Goal: Task Accomplishment & Management: Manage account settings

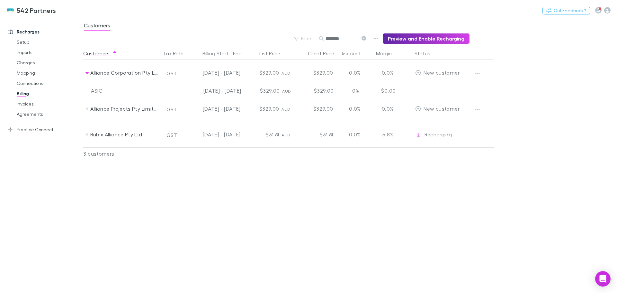
click at [366, 37] on icon at bounding box center [363, 38] width 4 height 4
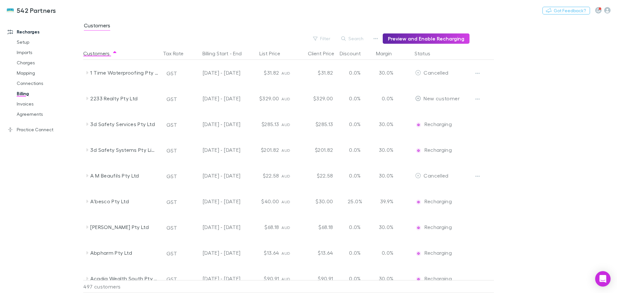
click at [358, 39] on button "Search" at bounding box center [352, 39] width 29 height 8
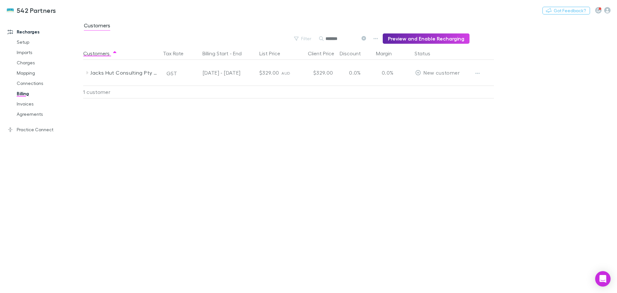
click at [479, 73] on icon "button" at bounding box center [477, 73] width 4 height 1
click at [439, 85] on p "Enable Customer" at bounding box center [438, 86] width 78 height 8
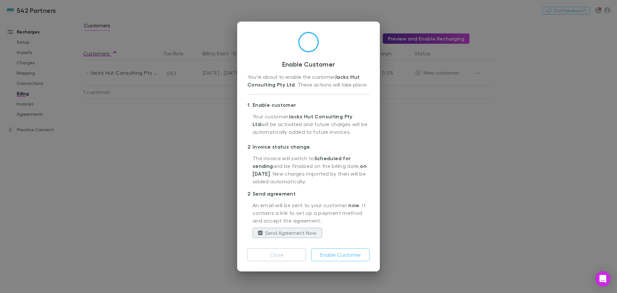
click at [341, 254] on button "Enable Customer" at bounding box center [340, 254] width 58 height 13
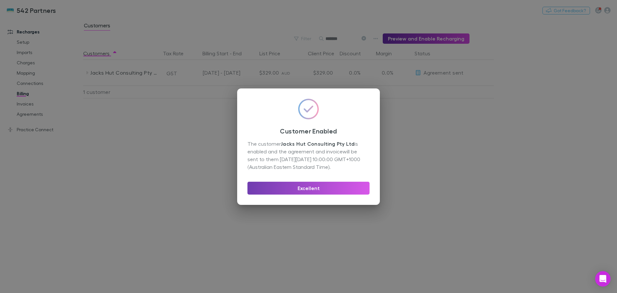
click at [309, 190] on button "Excellent" at bounding box center [308, 187] width 122 height 13
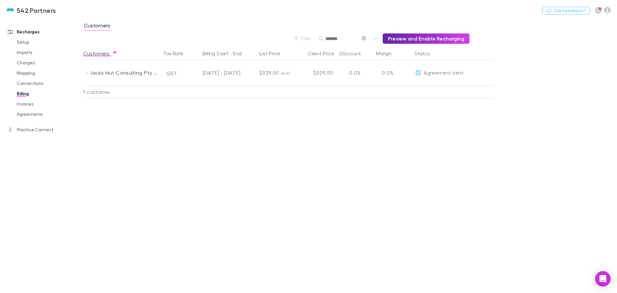
drag, startPoint x: 353, startPoint y: 36, endPoint x: 314, endPoint y: 39, distance: 39.0
click at [314, 39] on div "Filter Search ******* Preview and Enable Recharging" at bounding box center [276, 38] width 386 height 10
click at [477, 72] on icon "button" at bounding box center [477, 73] width 4 height 5
click at [427, 83] on p "Enable Customer" at bounding box center [438, 86] width 78 height 8
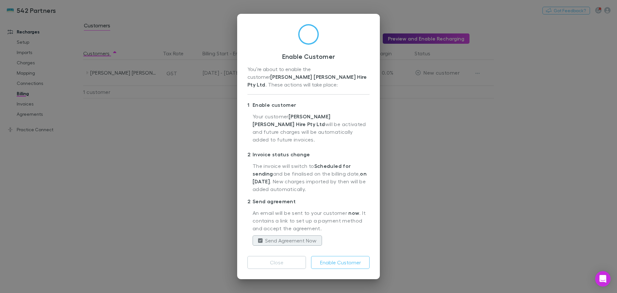
click at [336, 256] on button "Enable Customer" at bounding box center [340, 262] width 58 height 13
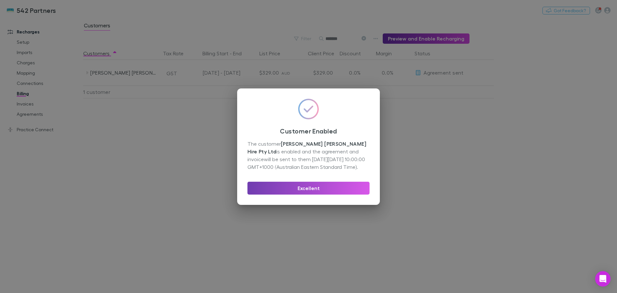
click at [324, 190] on button "Excellent" at bounding box center [308, 187] width 122 height 13
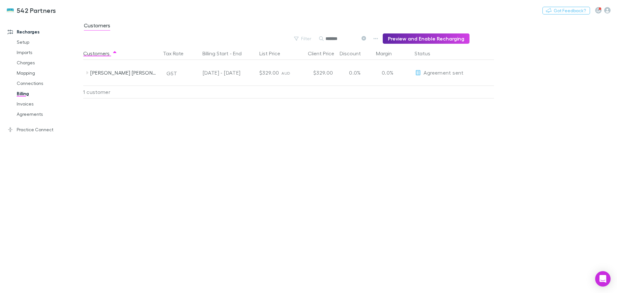
drag, startPoint x: 348, startPoint y: 38, endPoint x: 325, endPoint y: 36, distance: 23.2
click at [325, 36] on div "*******" at bounding box center [343, 39] width 48 height 8
type input "*"
click at [479, 74] on icon "button" at bounding box center [477, 73] width 4 height 1
click at [430, 87] on p "Enable Customer" at bounding box center [438, 86] width 78 height 8
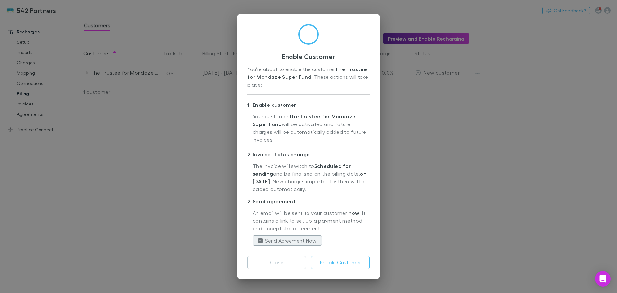
click at [334, 258] on button "Enable Customer" at bounding box center [340, 262] width 58 height 13
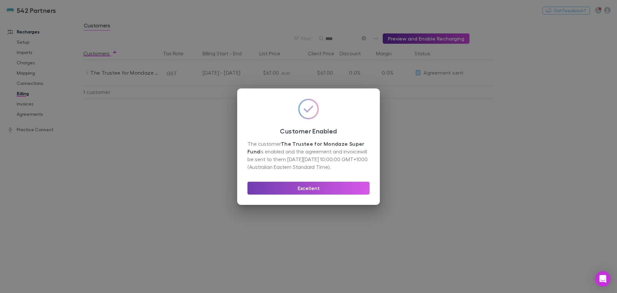
click at [306, 187] on button "Excellent" at bounding box center [308, 187] width 122 height 13
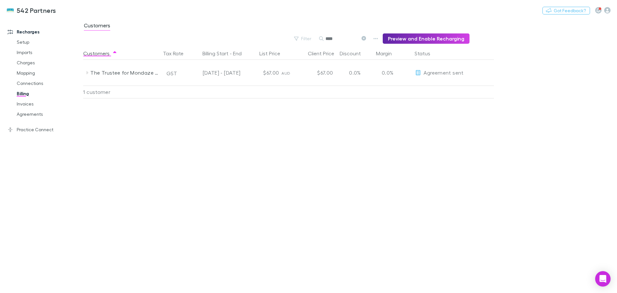
drag, startPoint x: 342, startPoint y: 40, endPoint x: 324, endPoint y: 42, distance: 17.9
click at [324, 42] on div "Search ****" at bounding box center [343, 38] width 48 height 10
click at [476, 73] on icon "button" at bounding box center [477, 73] width 4 height 5
click at [440, 85] on p "Enable Customer" at bounding box center [438, 86] width 78 height 8
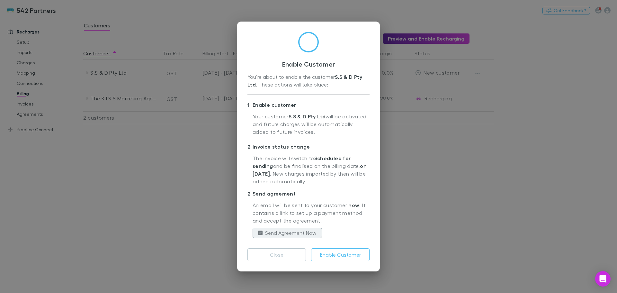
click at [350, 255] on button "Enable Customer" at bounding box center [340, 254] width 58 height 13
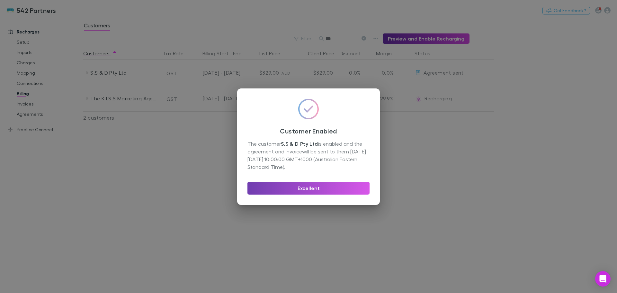
click at [308, 189] on button "Excellent" at bounding box center [308, 187] width 122 height 13
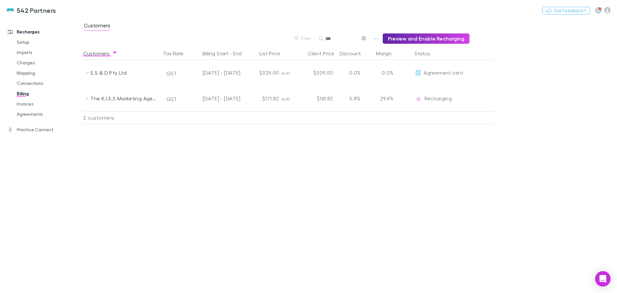
drag, startPoint x: 340, startPoint y: 39, endPoint x: 323, endPoint y: 39, distance: 16.7
click at [323, 39] on div "***" at bounding box center [343, 39] width 48 height 8
click at [478, 75] on icon "button" at bounding box center [477, 73] width 4 height 5
click at [434, 84] on p "Enable Customer" at bounding box center [438, 86] width 78 height 8
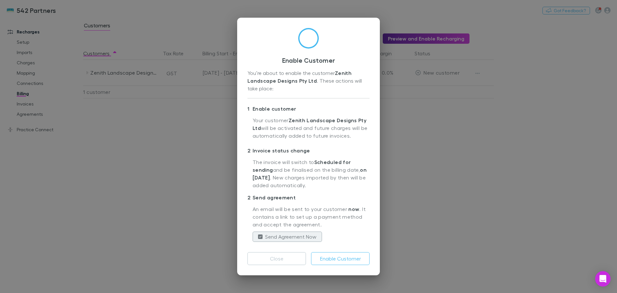
click at [344, 263] on button "Enable Customer" at bounding box center [340, 258] width 58 height 13
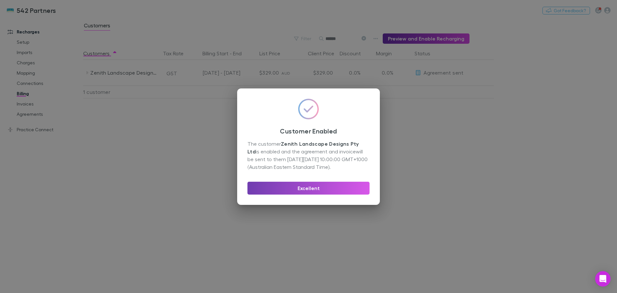
click at [314, 188] on button "Excellent" at bounding box center [308, 187] width 122 height 13
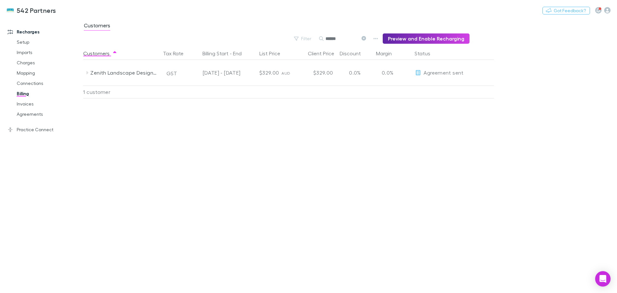
drag, startPoint x: 340, startPoint y: 39, endPoint x: 327, endPoint y: 39, distance: 13.5
click at [326, 39] on div "******" at bounding box center [343, 39] width 48 height 8
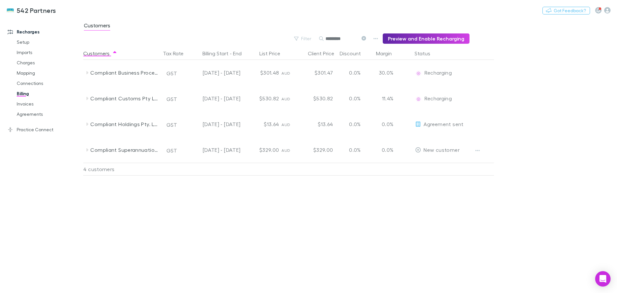
click at [477, 149] on icon "button" at bounding box center [477, 150] width 4 height 5
click at [427, 164] on p "Enable Customer" at bounding box center [438, 163] width 78 height 8
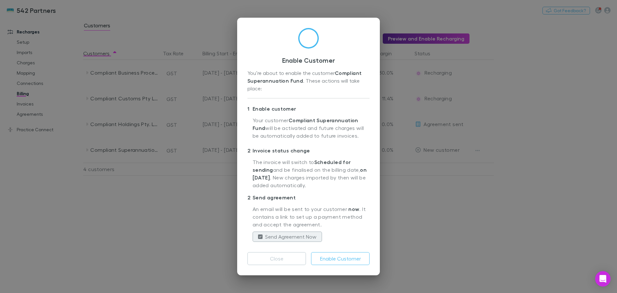
click at [354, 259] on button "Enable Customer" at bounding box center [340, 258] width 58 height 13
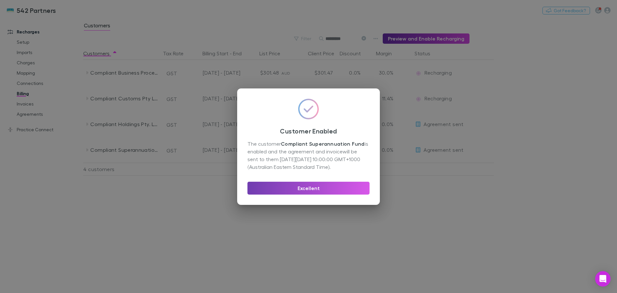
click at [324, 188] on button "Excellent" at bounding box center [308, 187] width 122 height 13
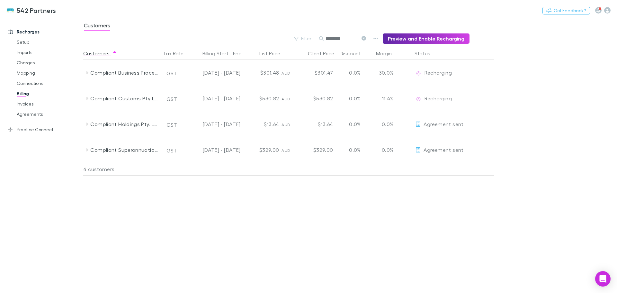
drag, startPoint x: 353, startPoint y: 38, endPoint x: 302, endPoint y: 40, distance: 51.1
click at [302, 40] on div "Filter Search ********* Preview and Enable Recharging" at bounding box center [276, 38] width 386 height 10
click at [477, 125] on icon "button" at bounding box center [477, 124] width 4 height 5
click at [428, 136] on p "Enable Customer" at bounding box center [438, 138] width 78 height 8
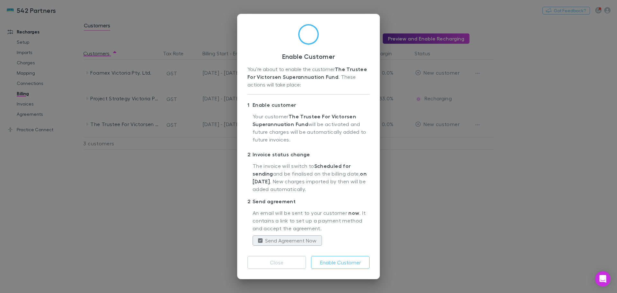
click at [344, 262] on button "Enable Customer" at bounding box center [340, 262] width 58 height 13
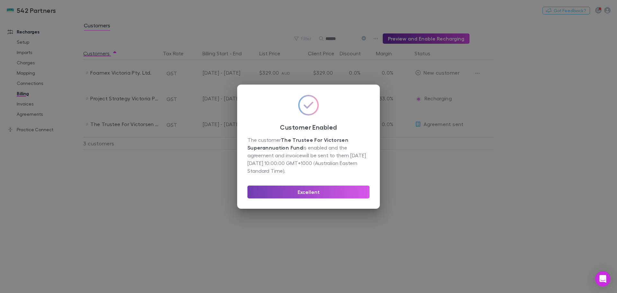
click at [314, 195] on button "Excellent" at bounding box center [308, 191] width 122 height 13
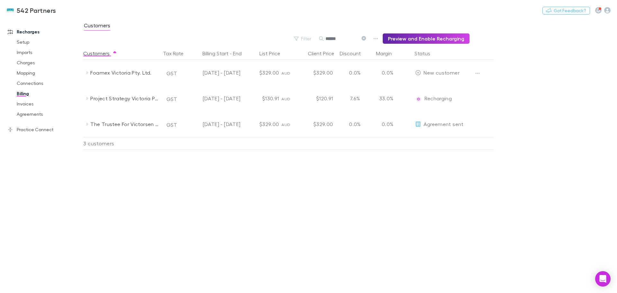
click at [477, 72] on icon "button" at bounding box center [477, 73] width 4 height 5
click at [434, 85] on p "Enable Customer" at bounding box center [438, 86] width 78 height 8
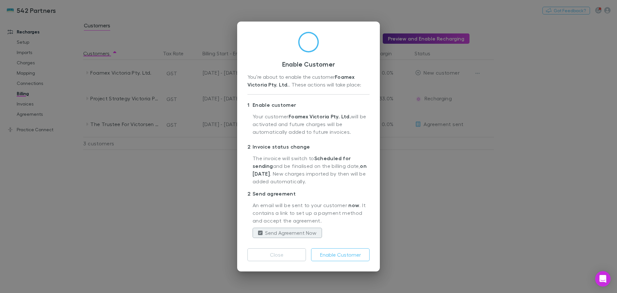
click at [340, 260] on button "Enable Customer" at bounding box center [340, 254] width 58 height 13
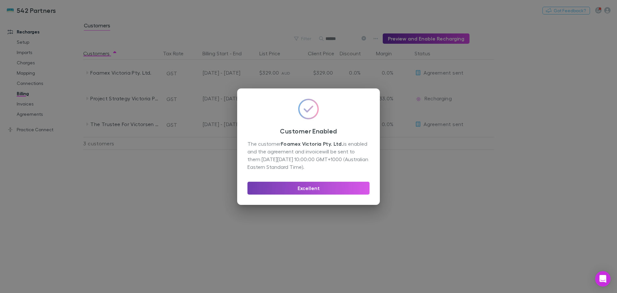
click at [308, 186] on button "Excellent" at bounding box center [308, 187] width 122 height 13
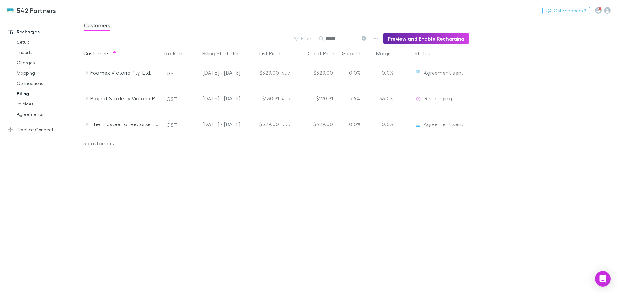
drag, startPoint x: 342, startPoint y: 38, endPoint x: 310, endPoint y: 42, distance: 32.4
click at [310, 42] on div "Filter Search ****** Preview and Enable Recharging" at bounding box center [276, 38] width 386 height 10
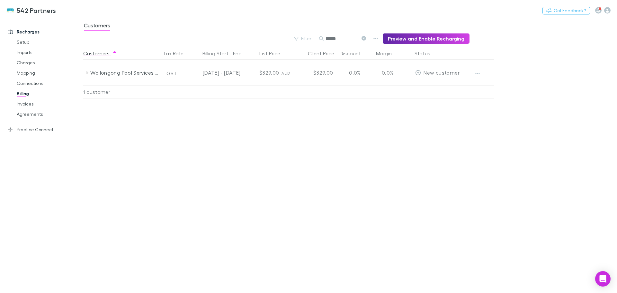
click at [475, 71] on icon "button" at bounding box center [477, 73] width 4 height 5
click at [437, 86] on p "Enable Customer" at bounding box center [438, 86] width 78 height 8
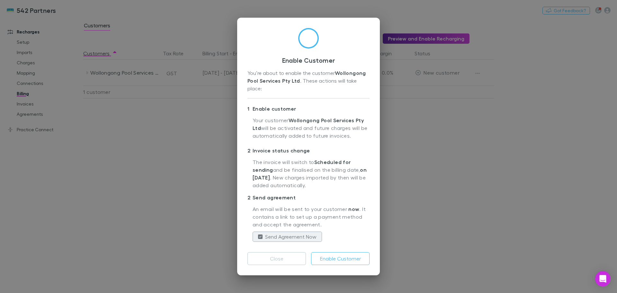
click at [354, 257] on button "Enable Customer" at bounding box center [340, 258] width 58 height 13
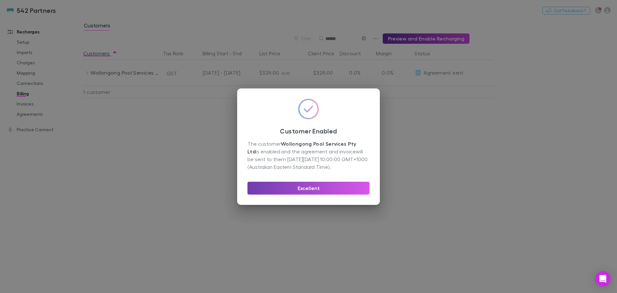
click at [320, 187] on button "Excellent" at bounding box center [308, 187] width 122 height 13
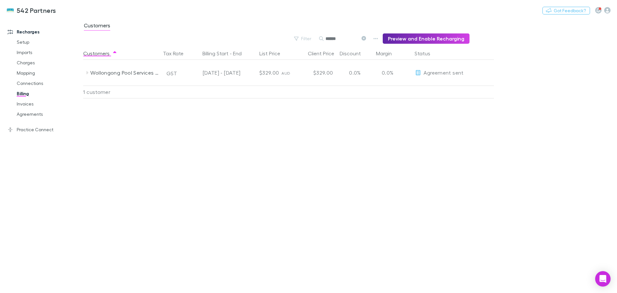
drag, startPoint x: 353, startPoint y: 35, endPoint x: 309, endPoint y: 30, distance: 44.2
click at [309, 31] on main "Customers Filter Search ****** Preview and Enable Recharging Customers Tax Rate…" at bounding box center [350, 155] width 534 height 275
click at [477, 72] on icon "button" at bounding box center [477, 73] width 4 height 5
click at [429, 83] on p "Enable Customer" at bounding box center [438, 86] width 78 height 8
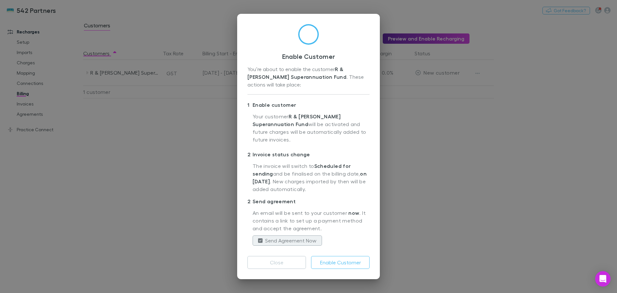
click at [344, 261] on button "Enable Customer" at bounding box center [340, 262] width 58 height 13
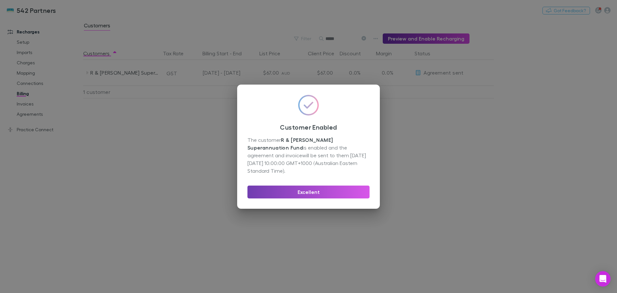
click at [328, 190] on button "Excellent" at bounding box center [308, 191] width 122 height 13
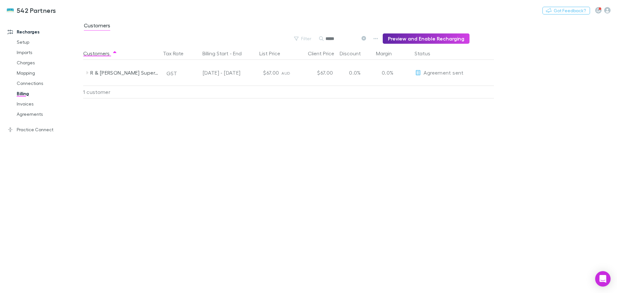
drag, startPoint x: 344, startPoint y: 36, endPoint x: 308, endPoint y: 41, distance: 36.1
click at [308, 41] on div "Filter Search ***** Preview and Enable Recharging" at bounding box center [276, 38] width 386 height 10
click at [478, 71] on icon "button" at bounding box center [477, 73] width 4 height 5
click at [429, 87] on p "Enable Customer" at bounding box center [438, 86] width 78 height 8
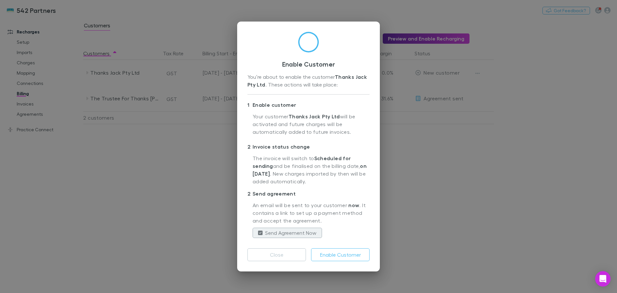
click at [347, 253] on button "Enable Customer" at bounding box center [340, 254] width 58 height 13
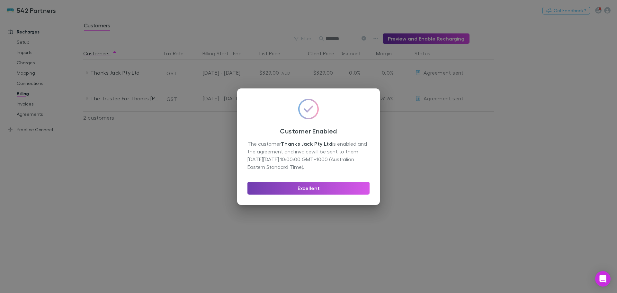
click at [333, 190] on button "Excellent" at bounding box center [308, 187] width 122 height 13
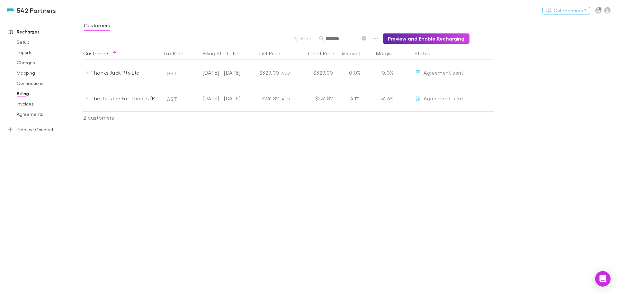
drag, startPoint x: 347, startPoint y: 39, endPoint x: 311, endPoint y: 42, distance: 36.4
click at [311, 42] on div "Filter Search ******** Preview and Enable Recharging" at bounding box center [276, 38] width 386 height 10
click at [476, 72] on icon "button" at bounding box center [477, 73] width 4 height 5
click at [428, 86] on p "Enable Customer" at bounding box center [438, 86] width 78 height 8
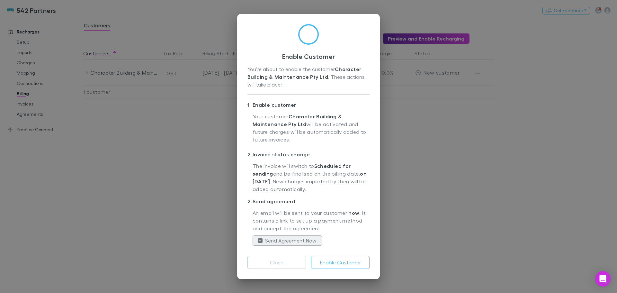
click at [347, 261] on button "Enable Customer" at bounding box center [340, 262] width 58 height 13
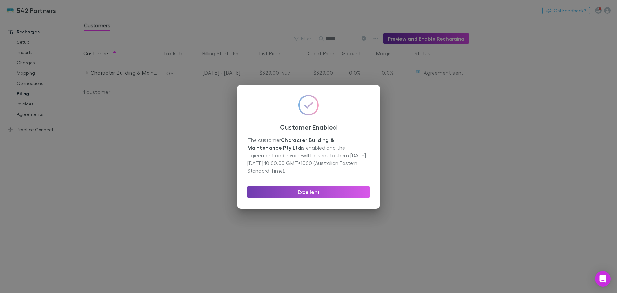
drag, startPoint x: 309, startPoint y: 190, endPoint x: 317, endPoint y: 150, distance: 41.6
click at [309, 191] on button "Excellent" at bounding box center [308, 191] width 122 height 13
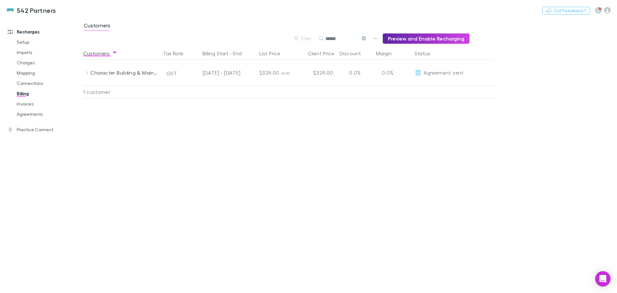
drag, startPoint x: 344, startPoint y: 38, endPoint x: 295, endPoint y: 41, distance: 48.9
click at [295, 41] on div "Filter Search ****** Preview and Enable Recharging" at bounding box center [276, 38] width 386 height 10
click at [476, 73] on icon "button" at bounding box center [477, 73] width 4 height 5
click at [422, 83] on p "Enable Customer" at bounding box center [438, 86] width 78 height 8
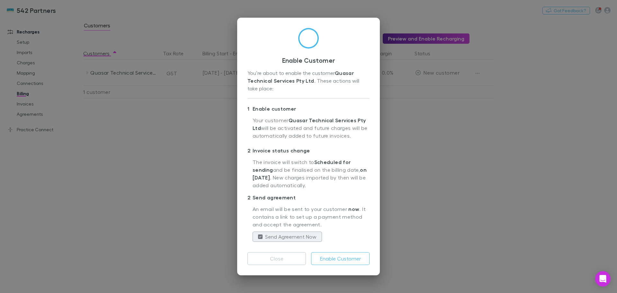
click at [339, 257] on button "Enable Customer" at bounding box center [340, 258] width 58 height 13
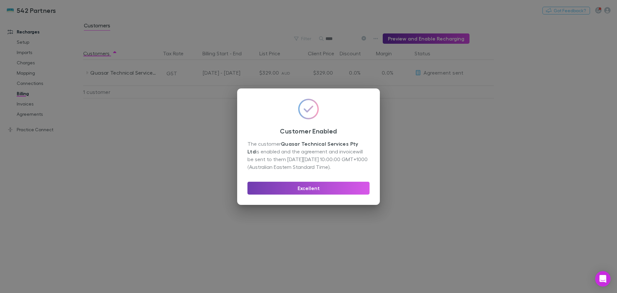
click at [330, 190] on button "Excellent" at bounding box center [308, 187] width 122 height 13
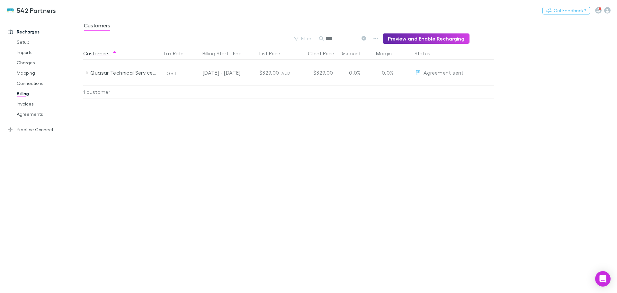
drag, startPoint x: 352, startPoint y: 40, endPoint x: 316, endPoint y: 44, distance: 36.2
click at [316, 44] on main "Customers Filter Search **** Preview and Enable Recharging Customers Tax Rate B…" at bounding box center [350, 155] width 534 height 275
click at [477, 99] on icon "button" at bounding box center [477, 98] width 4 height 5
click at [423, 111] on p "Enable Customer" at bounding box center [438, 112] width 78 height 8
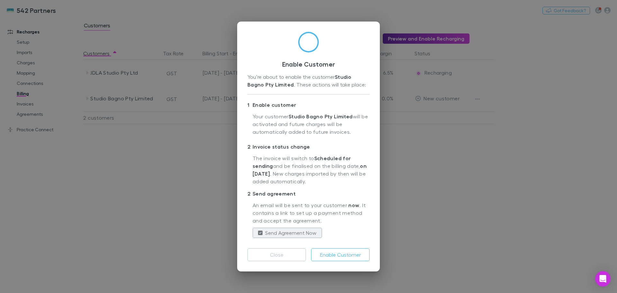
drag, startPoint x: 345, startPoint y: 250, endPoint x: 349, endPoint y: 249, distance: 3.5
click at [345, 250] on button "Enable Customer" at bounding box center [340, 254] width 58 height 13
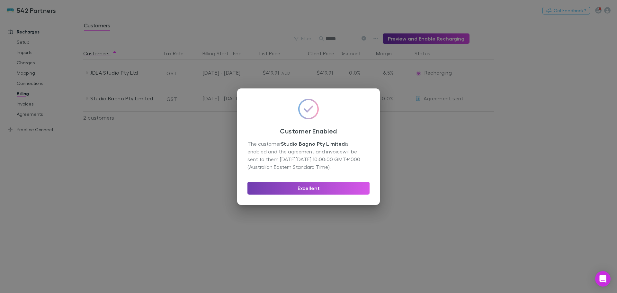
click at [310, 191] on button "Excellent" at bounding box center [308, 187] width 122 height 13
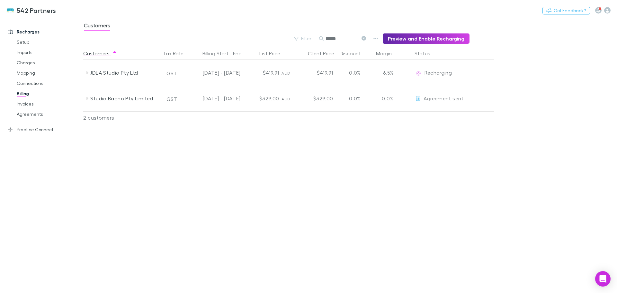
drag, startPoint x: 344, startPoint y: 39, endPoint x: 292, endPoint y: 37, distance: 52.4
click at [292, 36] on div "Filter Search ****** Preview and Enable Recharging" at bounding box center [276, 38] width 386 height 10
click at [478, 73] on icon "button" at bounding box center [477, 73] width 4 height 1
click at [420, 86] on p "Enable Customer" at bounding box center [438, 86] width 78 height 8
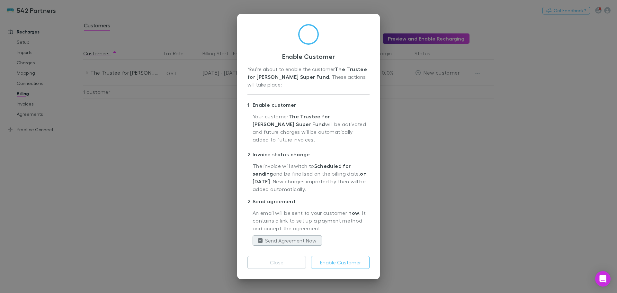
click at [346, 261] on button "Enable Customer" at bounding box center [340, 262] width 58 height 13
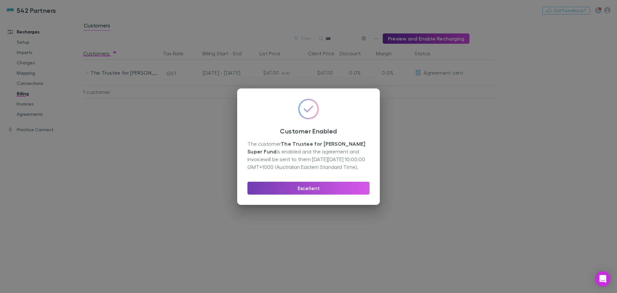
click at [323, 194] on button "Excellent" at bounding box center [308, 187] width 122 height 13
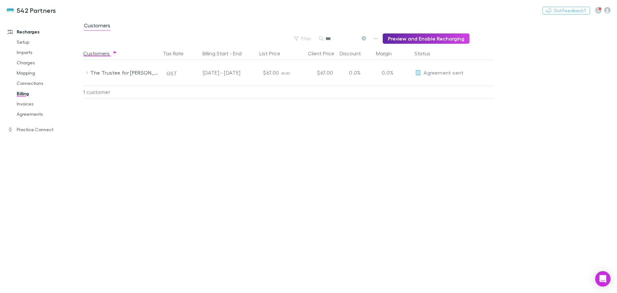
drag, startPoint x: 324, startPoint y: 36, endPoint x: 320, endPoint y: 37, distance: 4.2
click at [320, 37] on div "Filter Search *** Preview and Enable Recharging" at bounding box center [276, 38] width 386 height 10
click at [476, 73] on icon "button" at bounding box center [477, 73] width 4 height 5
click at [432, 87] on p "Enable Customer" at bounding box center [438, 86] width 78 height 8
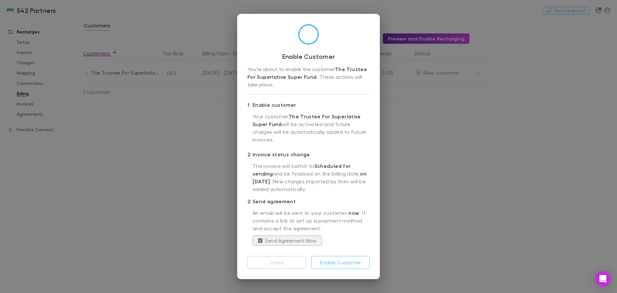
click at [339, 261] on button "Enable Customer" at bounding box center [340, 262] width 58 height 13
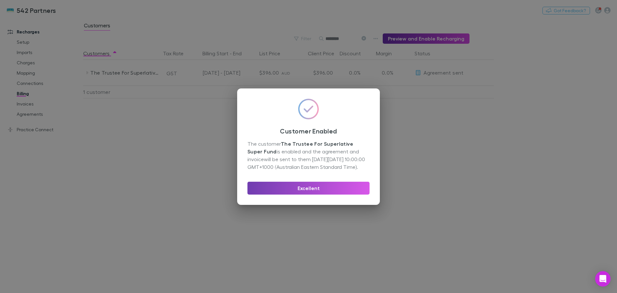
click at [327, 187] on button "Excellent" at bounding box center [308, 187] width 122 height 13
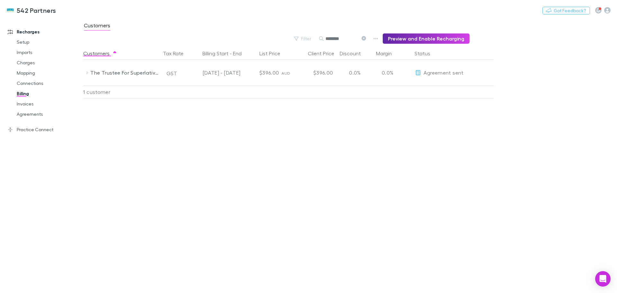
drag, startPoint x: 346, startPoint y: 38, endPoint x: 312, endPoint y: 37, distance: 34.4
click at [312, 37] on div "Filter Search ******** Preview and Enable Recharging" at bounding box center [276, 38] width 386 height 10
click at [475, 72] on icon "button" at bounding box center [477, 73] width 4 height 5
click at [435, 86] on p "Enable Customer" at bounding box center [438, 86] width 78 height 8
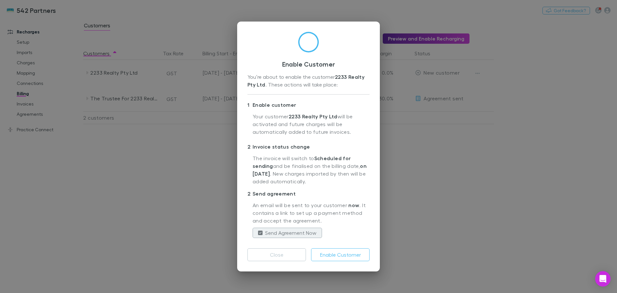
click at [344, 257] on button "Enable Customer" at bounding box center [340, 254] width 58 height 13
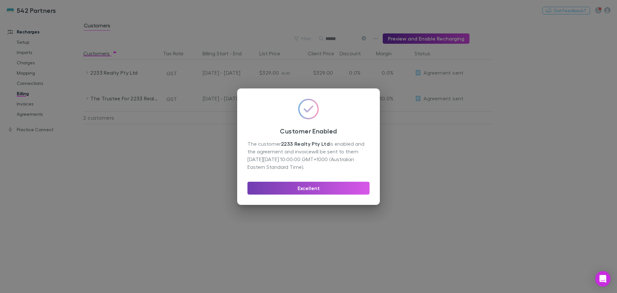
click at [312, 187] on button "Excellent" at bounding box center [308, 187] width 122 height 13
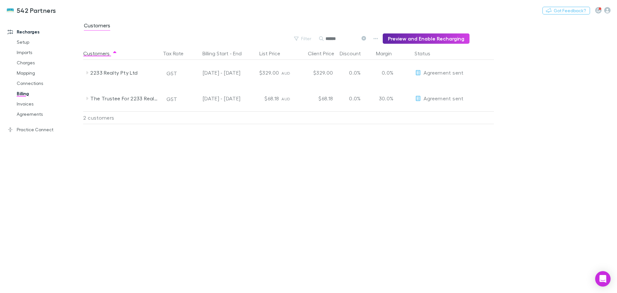
drag, startPoint x: 351, startPoint y: 37, endPoint x: 313, endPoint y: 37, distance: 37.6
click at [314, 37] on div "Filter Search ****** Preview and Enable Recharging" at bounding box center [276, 38] width 386 height 10
click at [475, 71] on icon "button" at bounding box center [477, 73] width 4 height 5
click at [412, 85] on p "Enable Customer" at bounding box center [438, 86] width 78 height 8
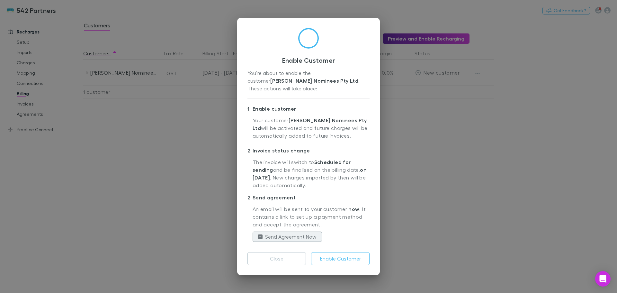
click at [341, 255] on button "Enable Customer" at bounding box center [340, 258] width 58 height 13
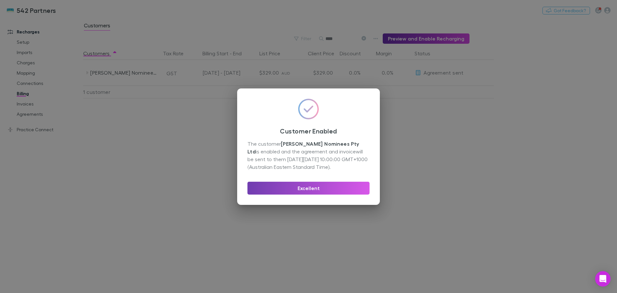
click at [344, 190] on button "Excellent" at bounding box center [308, 187] width 122 height 13
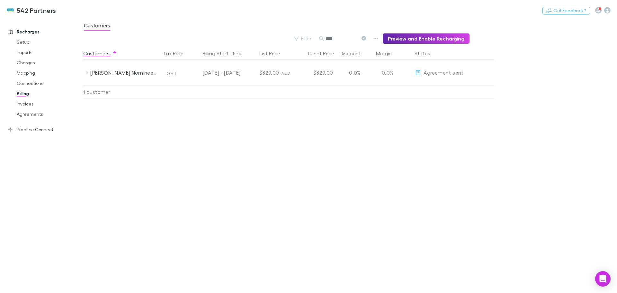
drag, startPoint x: 343, startPoint y: 40, endPoint x: 310, endPoint y: 38, distance: 33.1
click at [313, 37] on div "Filter Search **** Preview and Enable Recharging" at bounding box center [276, 38] width 386 height 10
click at [478, 72] on icon "button" at bounding box center [477, 73] width 4 height 5
click at [423, 88] on p "Enable Customer" at bounding box center [438, 86] width 78 height 8
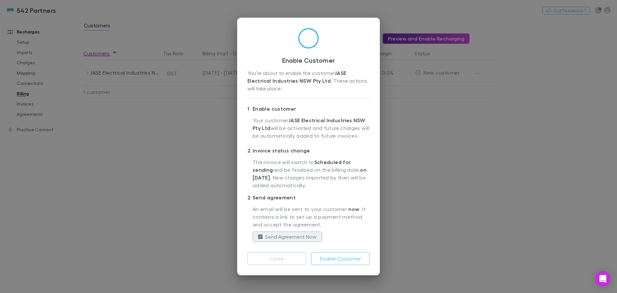
click at [353, 258] on button "Enable Customer" at bounding box center [340, 258] width 58 height 13
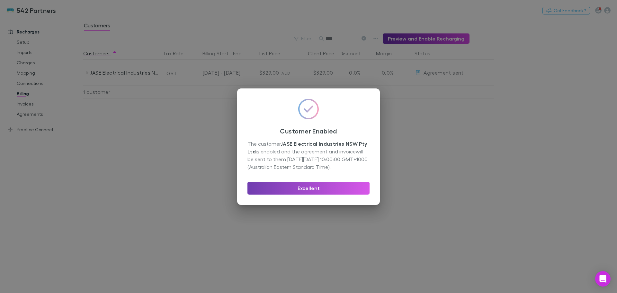
click at [344, 191] on button "Excellent" at bounding box center [308, 187] width 122 height 13
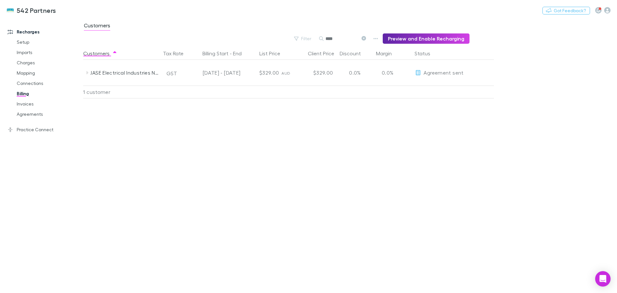
drag, startPoint x: 349, startPoint y: 39, endPoint x: 302, endPoint y: 39, distance: 46.3
click at [305, 38] on div "Filter Search **** Preview and Enable Recharging" at bounding box center [276, 38] width 386 height 10
click at [480, 73] on icon "button" at bounding box center [477, 73] width 4 height 5
click at [426, 84] on p "Enable Customer" at bounding box center [438, 86] width 78 height 8
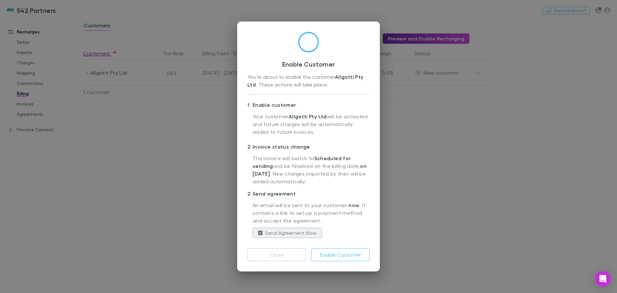
click at [346, 255] on button "Enable Customer" at bounding box center [340, 254] width 58 height 13
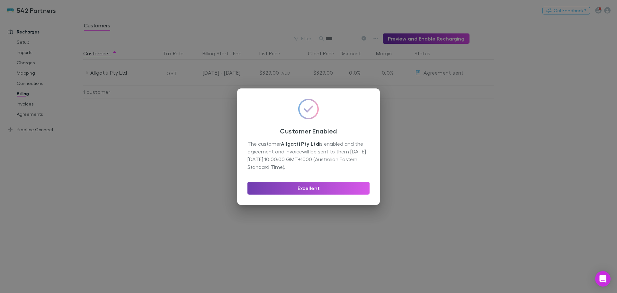
click at [341, 188] on button "Excellent" at bounding box center [308, 187] width 122 height 13
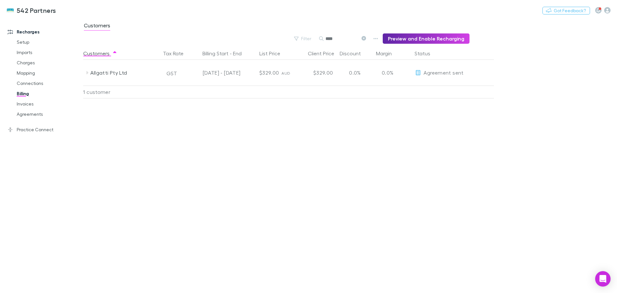
drag, startPoint x: 350, startPoint y: 37, endPoint x: 312, endPoint y: 39, distance: 38.0
click at [312, 39] on div "Filter Search **** Preview and Enable Recharging" at bounding box center [276, 38] width 386 height 10
drag, startPoint x: 359, startPoint y: 34, endPoint x: 309, endPoint y: 36, distance: 49.8
click at [309, 36] on div "Filter Search ***** Preview and Enable Recharging" at bounding box center [276, 38] width 386 height 10
click at [479, 72] on icon "button" at bounding box center [477, 73] width 4 height 5
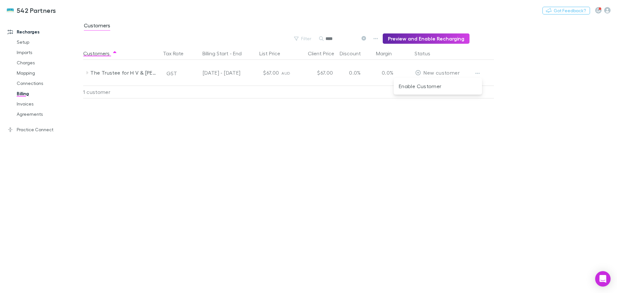
click at [433, 85] on p "Enable Customer" at bounding box center [438, 86] width 78 height 8
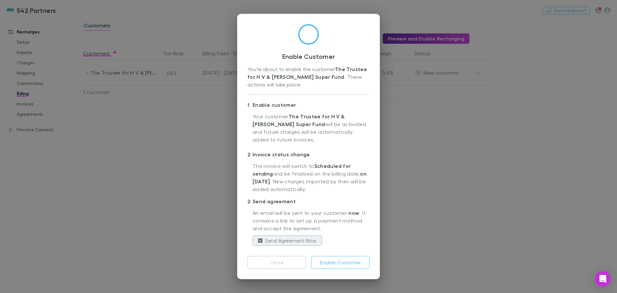
click at [350, 265] on button "Enable Customer" at bounding box center [340, 262] width 58 height 13
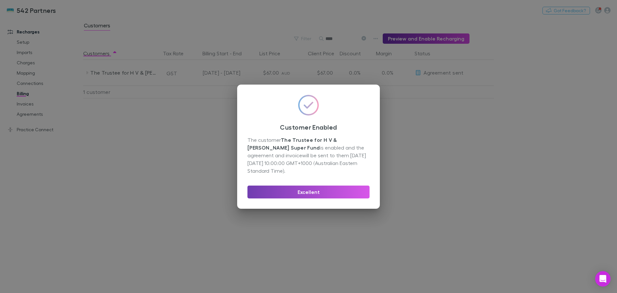
click at [343, 196] on button "Excellent" at bounding box center [308, 191] width 122 height 13
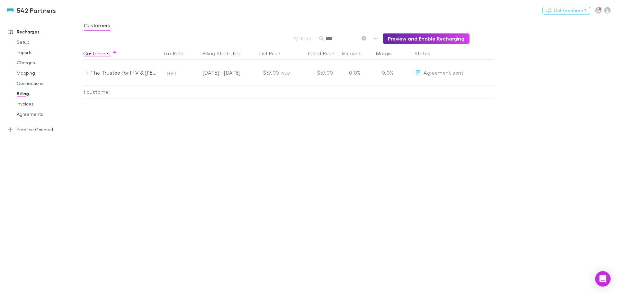
drag, startPoint x: 349, startPoint y: 37, endPoint x: 281, endPoint y: 45, distance: 67.9
click at [281, 45] on main "Customers Filter Search *** Preview and Enable Recharging Customers Tax Rate Bi…" at bounding box center [350, 155] width 534 height 275
click at [477, 75] on icon "button" at bounding box center [477, 73] width 4 height 5
click at [429, 84] on p "Enable Customer" at bounding box center [438, 86] width 78 height 8
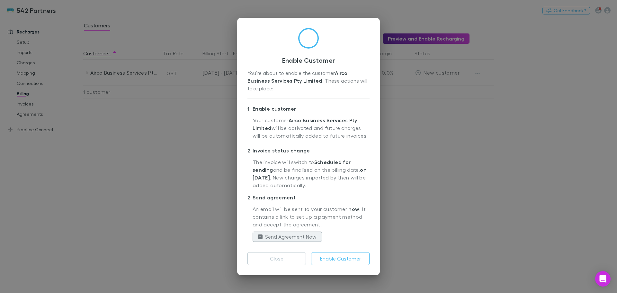
click at [340, 261] on button "Enable Customer" at bounding box center [340, 258] width 58 height 13
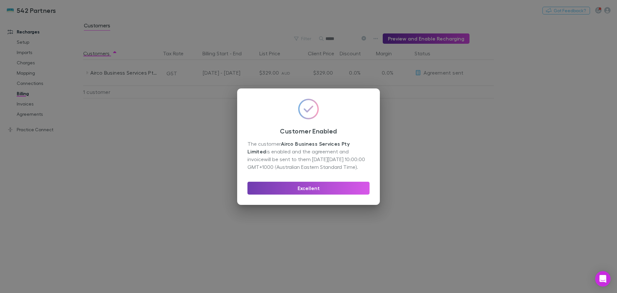
click at [314, 189] on button "Excellent" at bounding box center [308, 187] width 122 height 13
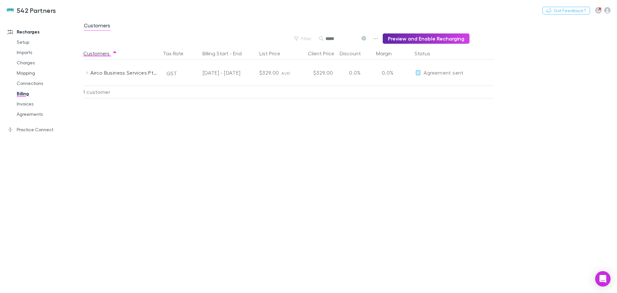
drag, startPoint x: 346, startPoint y: 40, endPoint x: 315, endPoint y: 40, distance: 30.8
click at [315, 39] on div "Filter Search ***** Preview and Enable Recharging" at bounding box center [276, 38] width 386 height 10
click at [477, 98] on icon "button" at bounding box center [477, 98] width 4 height 5
click at [436, 113] on p "Enable Customer" at bounding box center [438, 112] width 78 height 8
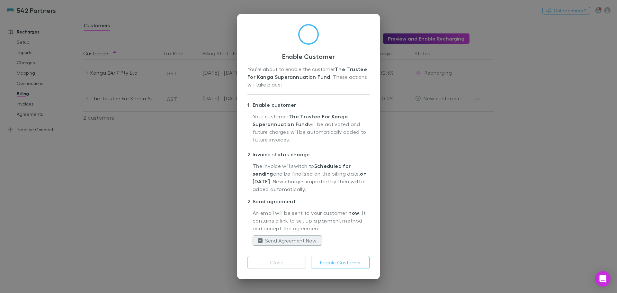
click at [325, 262] on button "Enable Customer" at bounding box center [340, 262] width 58 height 13
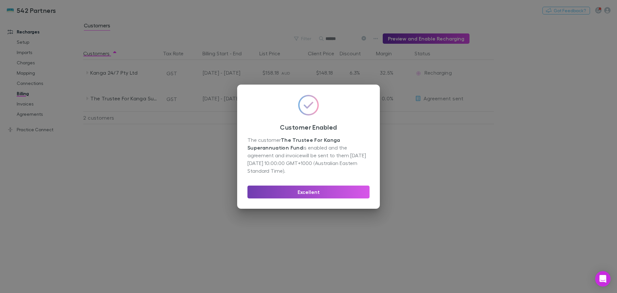
click at [326, 192] on button "Excellent" at bounding box center [308, 191] width 122 height 13
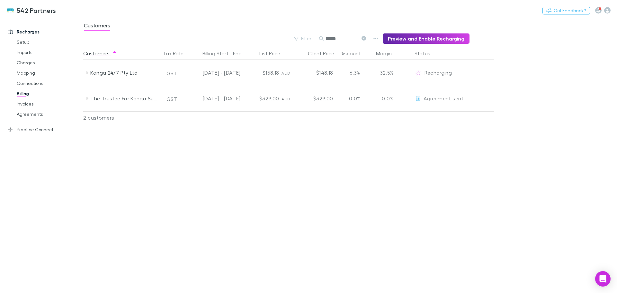
drag, startPoint x: 343, startPoint y: 38, endPoint x: 315, endPoint y: 40, distance: 28.6
click at [315, 40] on div "Filter Search ***** Preview and Enable Recharging" at bounding box center [276, 38] width 386 height 10
click at [480, 74] on icon "button" at bounding box center [477, 73] width 4 height 5
click at [477, 73] on div at bounding box center [308, 146] width 617 height 293
click at [477, 73] on icon "button" at bounding box center [477, 73] width 4 height 1
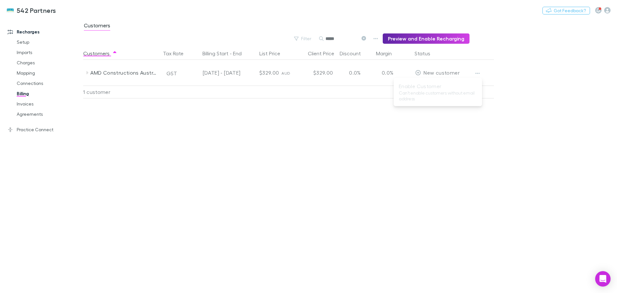
drag, startPoint x: 343, startPoint y: 39, endPoint x: 317, endPoint y: 38, distance: 26.3
click at [317, 38] on div at bounding box center [308, 146] width 617 height 293
drag, startPoint x: 350, startPoint y: 38, endPoint x: 330, endPoint y: 40, distance: 20.3
click at [330, 40] on input "*****" at bounding box center [341, 38] width 32 height 9
click at [476, 72] on icon "button" at bounding box center [477, 73] width 4 height 5
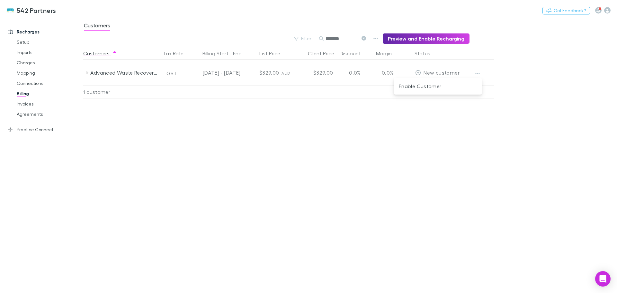
click at [431, 84] on p "Enable Customer" at bounding box center [438, 86] width 78 height 8
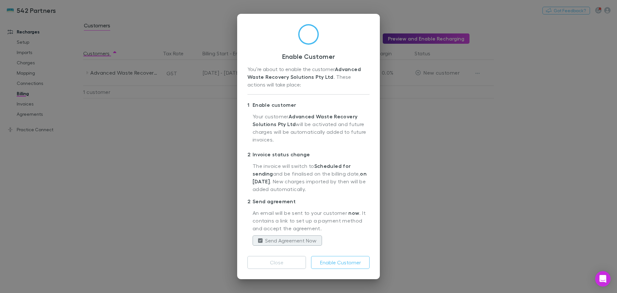
click at [340, 262] on button "Enable Customer" at bounding box center [340, 262] width 58 height 13
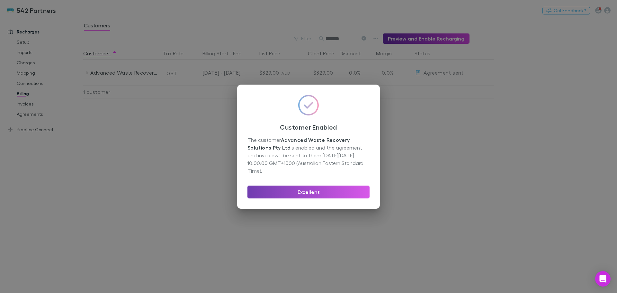
click at [300, 193] on button "Excellent" at bounding box center [308, 191] width 122 height 13
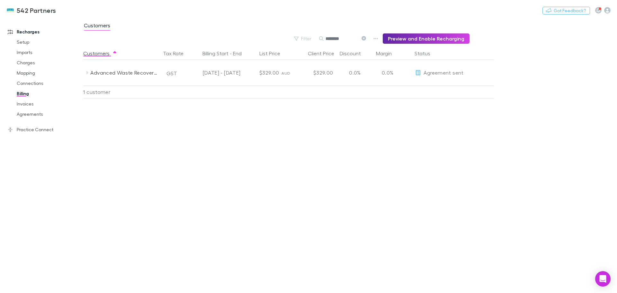
drag, startPoint x: 356, startPoint y: 40, endPoint x: 328, endPoint y: 39, distance: 27.3
click at [330, 40] on input "********" at bounding box center [341, 38] width 32 height 9
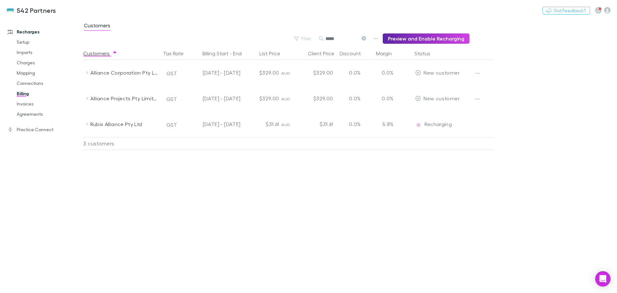
click at [475, 72] on icon "button" at bounding box center [477, 73] width 4 height 5
click at [423, 86] on p "Enable Customer" at bounding box center [438, 86] width 78 height 8
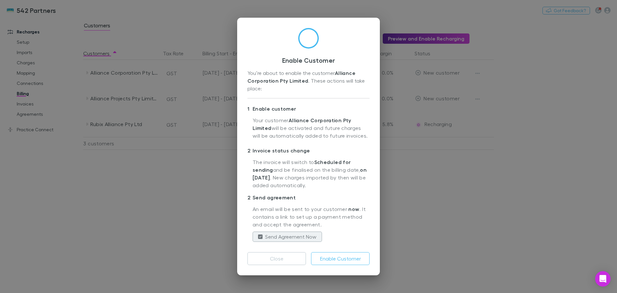
click at [340, 261] on button "Enable Customer" at bounding box center [340, 258] width 58 height 13
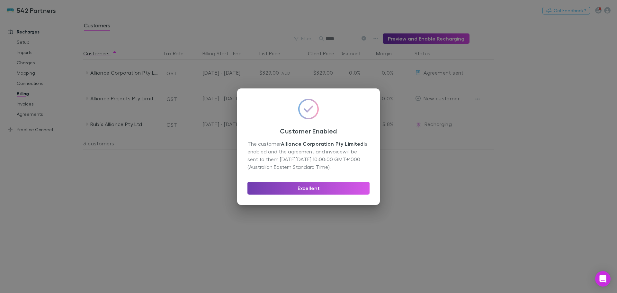
click at [337, 191] on button "Excellent" at bounding box center [308, 187] width 122 height 13
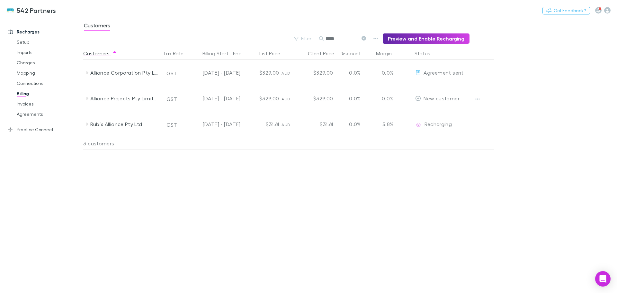
click at [479, 99] on icon "button" at bounding box center [477, 98] width 4 height 1
click at [408, 110] on p "Enable Customer" at bounding box center [438, 112] width 78 height 8
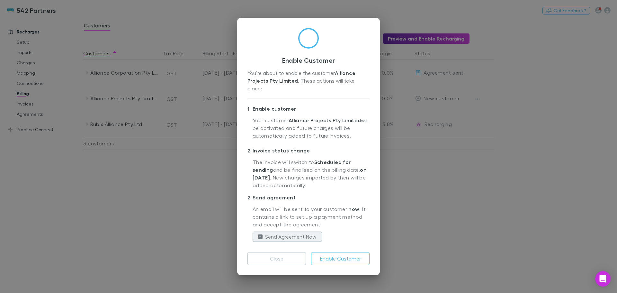
click at [334, 253] on button "Enable Customer" at bounding box center [340, 258] width 58 height 13
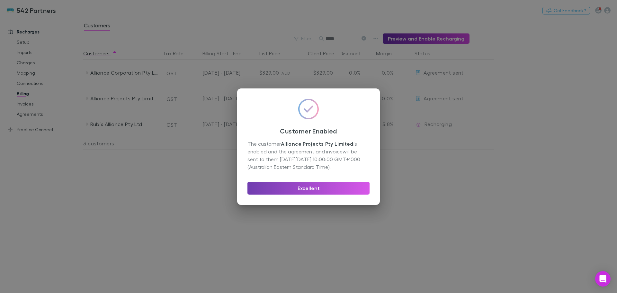
click at [331, 189] on button "Excellent" at bounding box center [308, 187] width 122 height 13
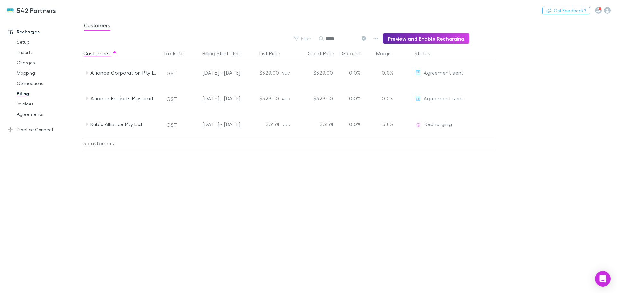
drag, startPoint x: 339, startPoint y: 39, endPoint x: 325, endPoint y: 40, distance: 14.2
click at [325, 40] on div "*****" at bounding box center [343, 39] width 48 height 8
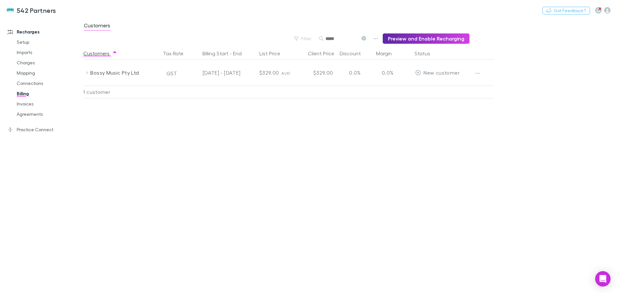
click at [477, 72] on icon "button" at bounding box center [477, 73] width 4 height 5
click at [423, 85] on p "Enable Customer" at bounding box center [438, 86] width 78 height 8
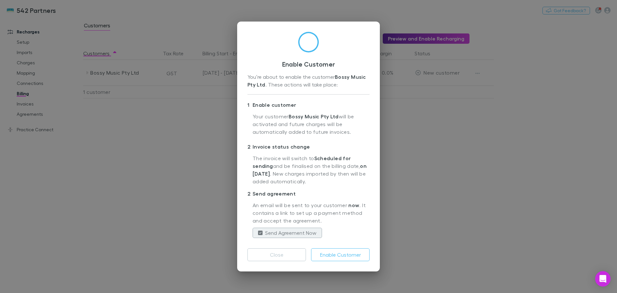
click at [340, 255] on button "Enable Customer" at bounding box center [340, 254] width 58 height 13
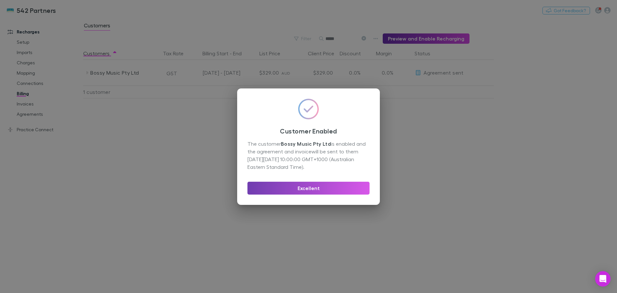
click at [312, 189] on button "Excellent" at bounding box center [308, 187] width 122 height 13
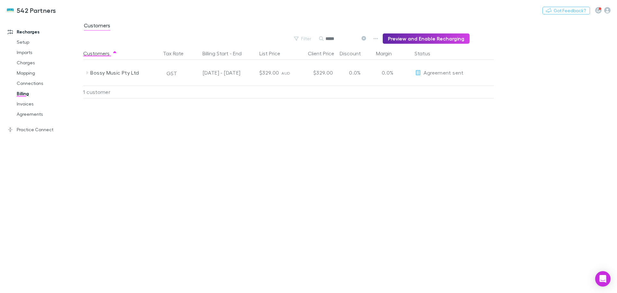
drag, startPoint x: 351, startPoint y: 38, endPoint x: 299, endPoint y: 37, distance: 52.0
click at [299, 37] on div "Filter Search ***** Preview and Enable Recharging" at bounding box center [276, 38] width 386 height 10
click at [475, 73] on icon "button" at bounding box center [477, 73] width 4 height 1
click at [439, 85] on p "Enable Customer" at bounding box center [438, 86] width 78 height 8
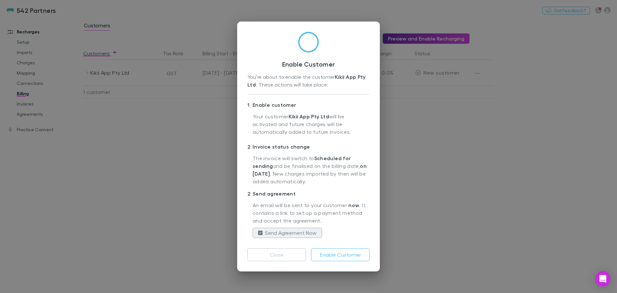
click at [336, 257] on button "Enable Customer" at bounding box center [340, 254] width 58 height 13
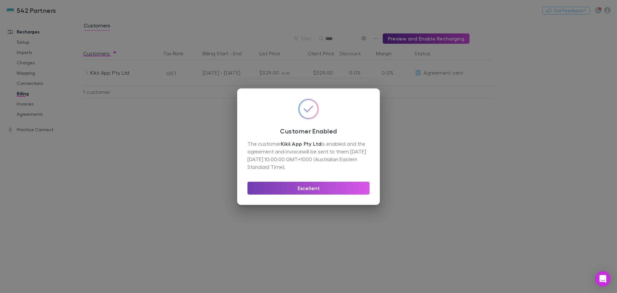
click at [332, 187] on button "Excellent" at bounding box center [308, 187] width 122 height 13
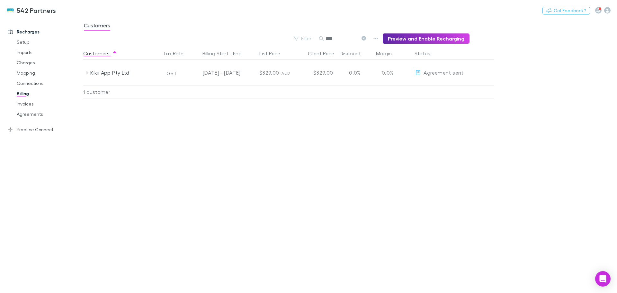
drag, startPoint x: 341, startPoint y: 37, endPoint x: 326, endPoint y: 39, distance: 15.5
click at [326, 39] on div "****" at bounding box center [343, 39] width 48 height 8
click at [475, 72] on button "button" at bounding box center [477, 73] width 9 height 9
click at [424, 85] on p "Enable Customer" at bounding box center [438, 86] width 78 height 8
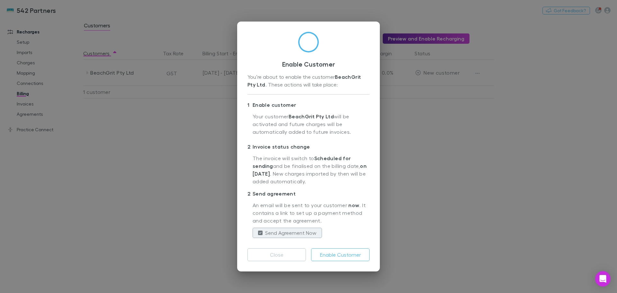
click at [350, 255] on button "Enable Customer" at bounding box center [340, 254] width 58 height 13
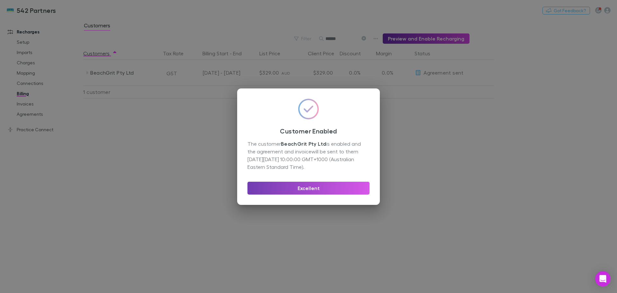
click at [326, 188] on button "Excellent" at bounding box center [308, 187] width 122 height 13
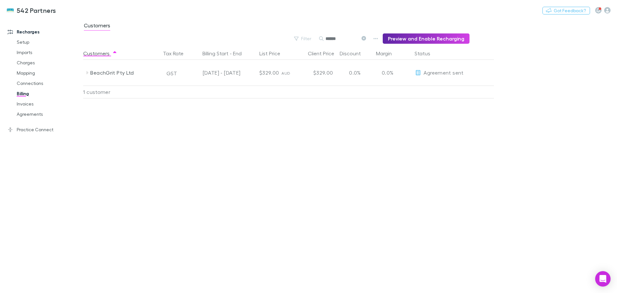
drag, startPoint x: 357, startPoint y: 38, endPoint x: 302, endPoint y: 44, distance: 55.7
click at [302, 44] on main "Customers Filter Search ****** Preview and Enable Recharging Customers Tax Rate…" at bounding box center [350, 155] width 534 height 275
click at [478, 72] on icon "button" at bounding box center [477, 73] width 4 height 5
click at [428, 87] on p "Enable Customer" at bounding box center [438, 86] width 78 height 8
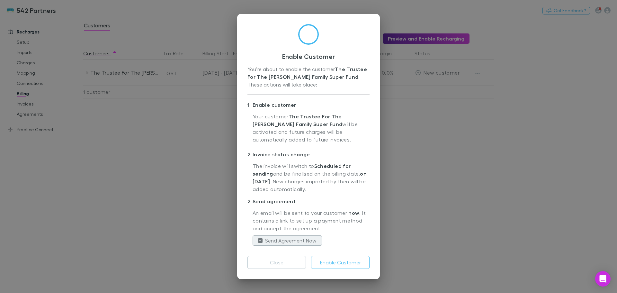
click at [337, 260] on button "Enable Customer" at bounding box center [340, 262] width 58 height 13
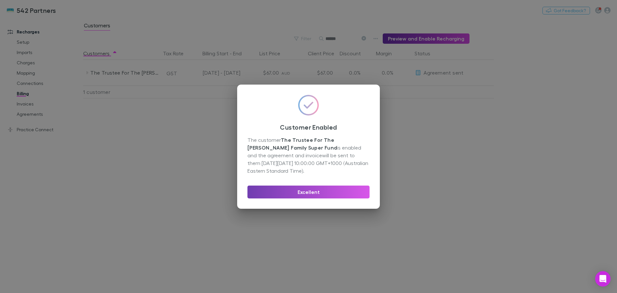
click at [319, 190] on button "Excellent" at bounding box center [308, 191] width 122 height 13
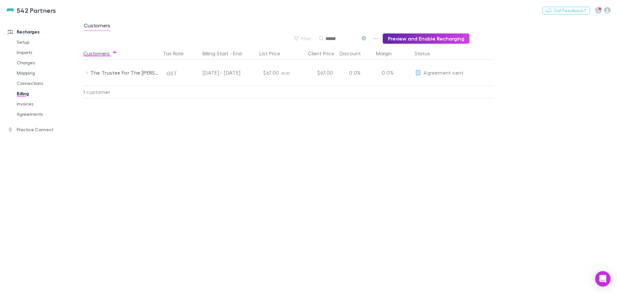
drag, startPoint x: 348, startPoint y: 39, endPoint x: 323, endPoint y: 42, distance: 25.0
click at [323, 42] on div "******" at bounding box center [343, 39] width 48 height 8
click at [478, 73] on icon "button" at bounding box center [477, 73] width 4 height 5
drag, startPoint x: 358, startPoint y: 39, endPoint x: 312, endPoint y: 32, distance: 46.0
click at [312, 32] on div at bounding box center [308, 146] width 617 height 293
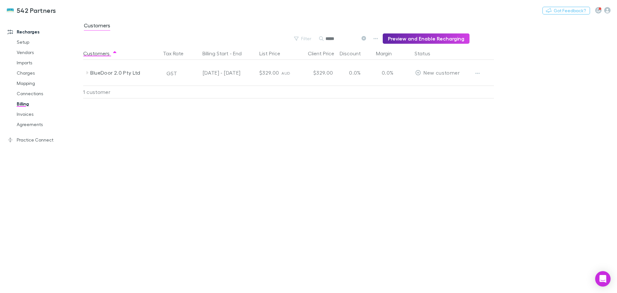
drag, startPoint x: 341, startPoint y: 37, endPoint x: 328, endPoint y: 39, distance: 13.2
click at [328, 39] on div "*****" at bounding box center [343, 39] width 48 height 8
click at [478, 72] on icon "button" at bounding box center [477, 73] width 4 height 5
click at [420, 86] on p "Enable Customer" at bounding box center [438, 86] width 78 height 8
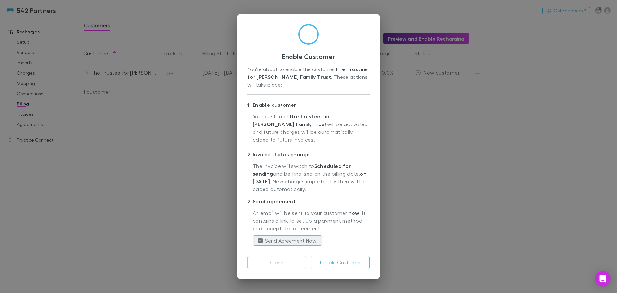
click at [331, 256] on button "Enable Customer" at bounding box center [340, 262] width 58 height 13
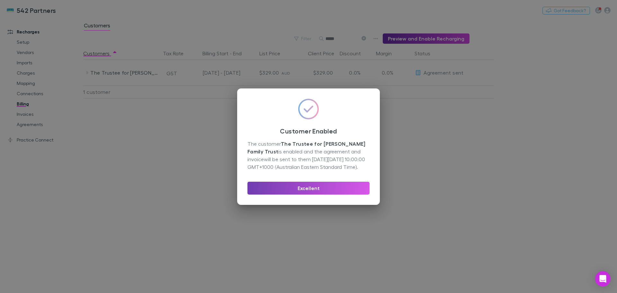
click at [314, 186] on button "Excellent" at bounding box center [308, 187] width 122 height 13
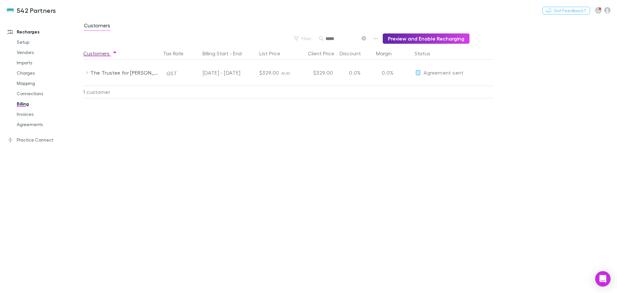
drag, startPoint x: 344, startPoint y: 39, endPoint x: 290, endPoint y: 37, distance: 53.3
click at [290, 37] on div "Filter Search ***** Preview and Enable Recharging" at bounding box center [276, 38] width 386 height 10
drag, startPoint x: 350, startPoint y: 40, endPoint x: 313, endPoint y: 39, distance: 37.6
click at [313, 39] on div "Filter Search ****** Preview and Enable Recharging" at bounding box center [276, 38] width 386 height 10
click at [331, 38] on input "***" at bounding box center [341, 38] width 32 height 9
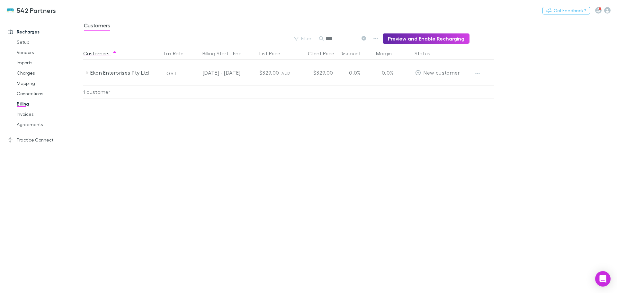
click at [476, 73] on icon "button" at bounding box center [477, 73] width 4 height 5
click at [439, 87] on p "Enable Customer" at bounding box center [438, 86] width 78 height 8
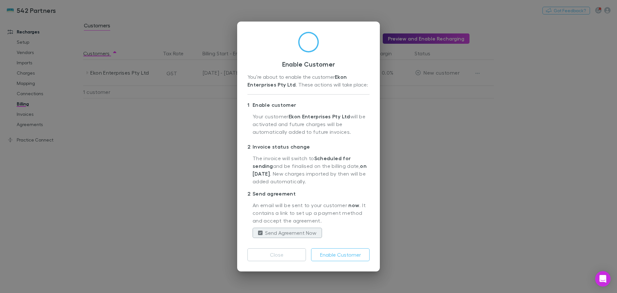
click at [337, 257] on button "Enable Customer" at bounding box center [340, 254] width 58 height 13
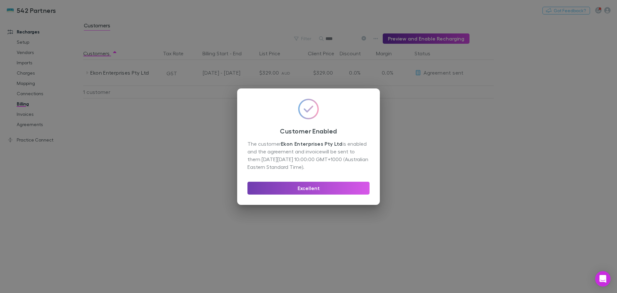
click at [327, 189] on button "Excellent" at bounding box center [308, 187] width 122 height 13
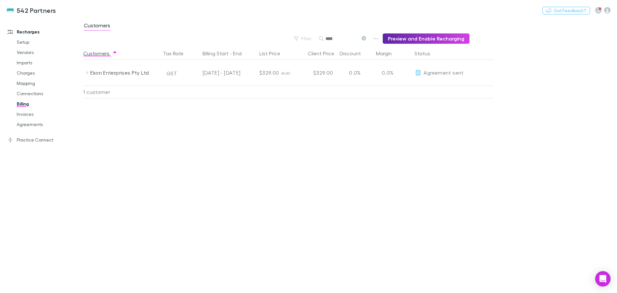
drag, startPoint x: 347, startPoint y: 39, endPoint x: 329, endPoint y: 38, distance: 17.3
click at [329, 38] on input "****" at bounding box center [341, 38] width 32 height 9
click at [477, 72] on icon "button" at bounding box center [477, 73] width 4 height 5
click at [420, 83] on p "Enable Customer" at bounding box center [438, 86] width 78 height 8
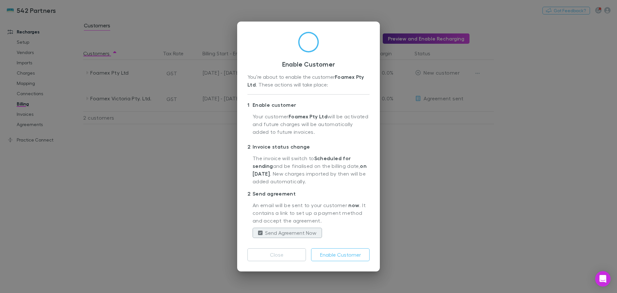
click at [344, 255] on button "Enable Customer" at bounding box center [340, 254] width 58 height 13
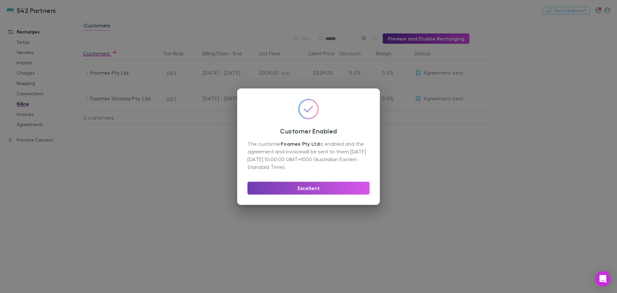
click at [321, 186] on button "Excellent" at bounding box center [308, 187] width 122 height 13
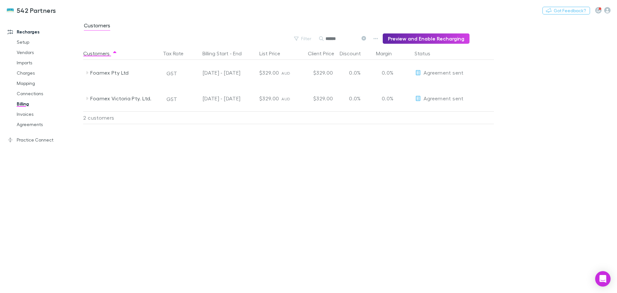
drag, startPoint x: 350, startPoint y: 40, endPoint x: 317, endPoint y: 33, distance: 33.1
click at [317, 33] on div "Filter Search ****** Preview and Enable Recharging" at bounding box center [276, 38] width 386 height 10
click at [476, 72] on icon "button" at bounding box center [477, 73] width 4 height 5
click at [436, 86] on p "Enable Customer" at bounding box center [438, 86] width 78 height 8
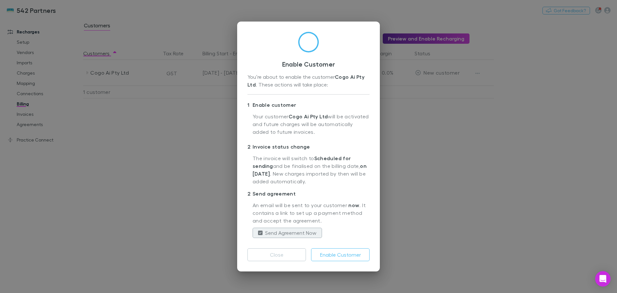
click at [345, 257] on button "Enable Customer" at bounding box center [340, 254] width 58 height 13
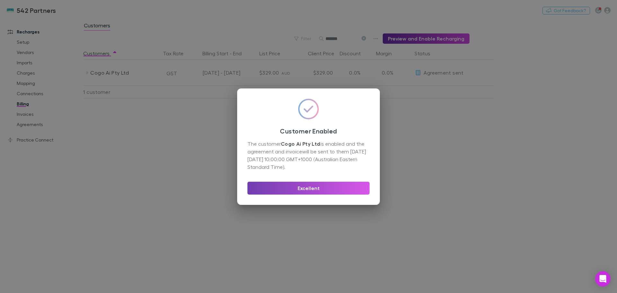
click at [336, 188] on button "Excellent" at bounding box center [308, 187] width 122 height 13
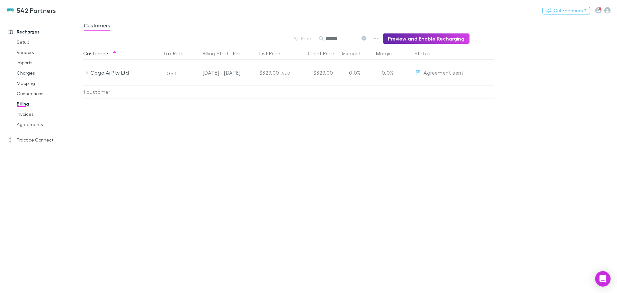
drag, startPoint x: 345, startPoint y: 39, endPoint x: 318, endPoint y: 41, distance: 27.7
click at [318, 41] on div "Filter Search ******* Preview and Enable Recharging" at bounding box center [276, 38] width 386 height 10
click at [477, 72] on icon "button" at bounding box center [477, 73] width 4 height 5
click at [431, 88] on p "Enable Customer" at bounding box center [438, 86] width 78 height 8
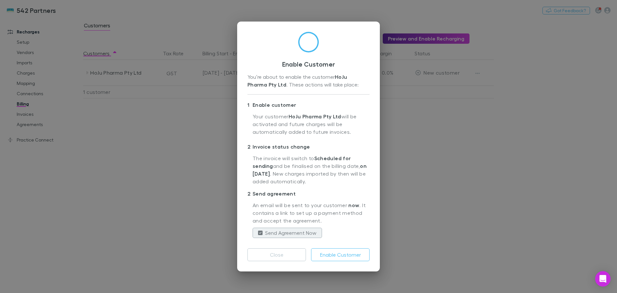
click at [354, 253] on button "Enable Customer" at bounding box center [340, 254] width 58 height 13
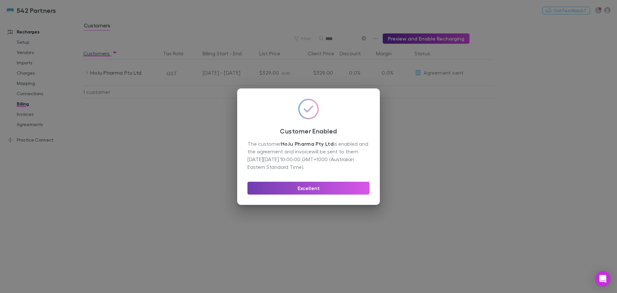
drag, startPoint x: 335, startPoint y: 186, endPoint x: 337, endPoint y: 179, distance: 6.9
click at [335, 185] on button "Excellent" at bounding box center [308, 187] width 122 height 13
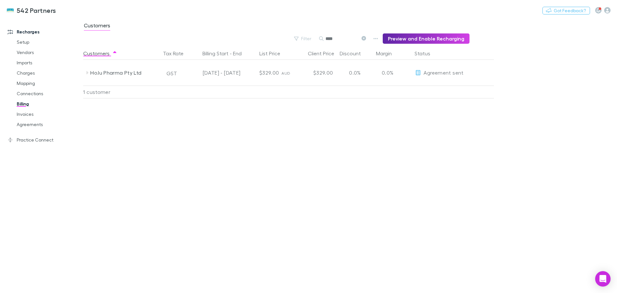
drag, startPoint x: 341, startPoint y: 37, endPoint x: 313, endPoint y: 34, distance: 28.7
click at [313, 35] on div "Filter Search **** Preview and Enable Recharging" at bounding box center [276, 38] width 386 height 10
click at [478, 74] on icon "button" at bounding box center [477, 73] width 4 height 5
click at [423, 88] on p "Enable Customer" at bounding box center [438, 86] width 78 height 8
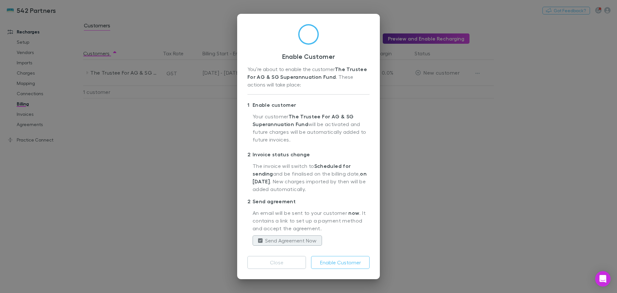
click at [346, 259] on button "Enable Customer" at bounding box center [340, 262] width 58 height 13
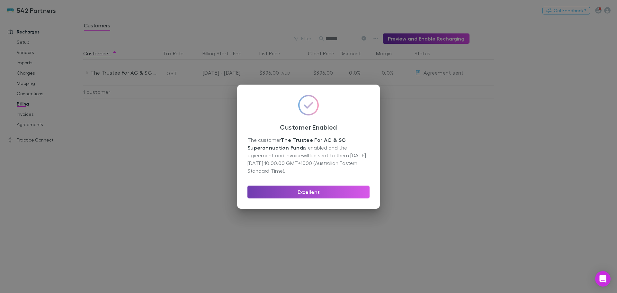
click at [334, 192] on button "Excellent" at bounding box center [308, 191] width 122 height 13
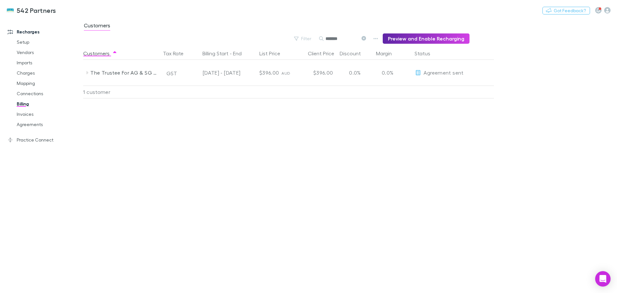
drag, startPoint x: 353, startPoint y: 37, endPoint x: 294, endPoint y: 36, distance: 59.1
click at [294, 36] on div "Filter Search ******* Preview and Enable Recharging" at bounding box center [276, 38] width 386 height 10
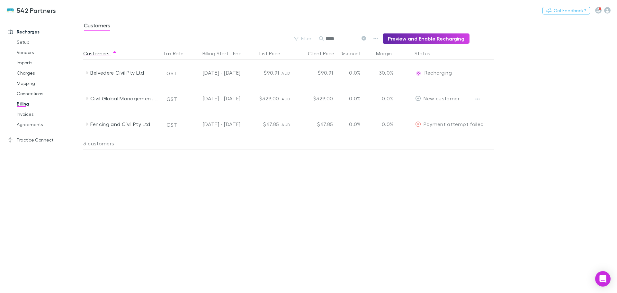
click at [477, 99] on icon "button" at bounding box center [477, 98] width 4 height 5
click at [426, 112] on p "Enable Customer" at bounding box center [438, 112] width 78 height 8
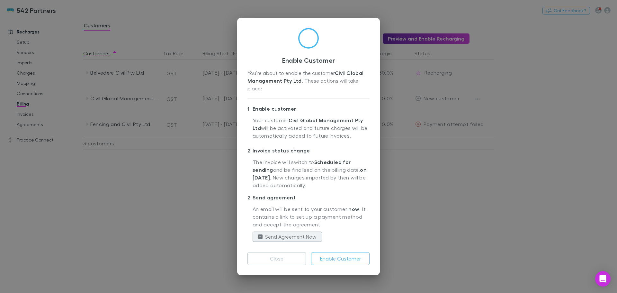
click at [345, 256] on button "Enable Customer" at bounding box center [340, 258] width 58 height 13
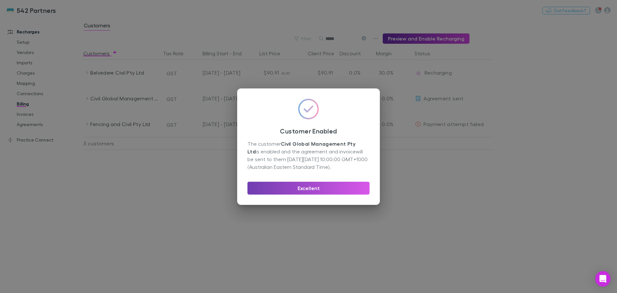
click at [320, 188] on button "Excellent" at bounding box center [308, 187] width 122 height 13
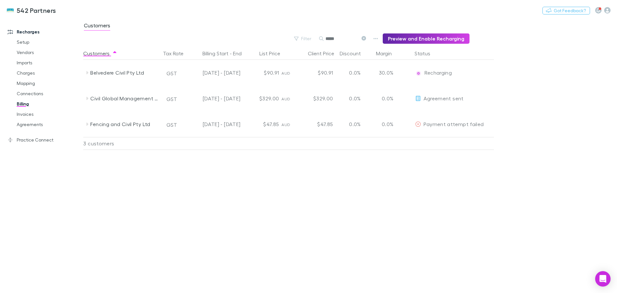
click at [87, 124] on icon at bounding box center [87, 123] width 2 height 3
drag, startPoint x: 340, startPoint y: 40, endPoint x: 324, endPoint y: 39, distance: 15.2
click at [324, 39] on div "*****" at bounding box center [343, 39] width 48 height 8
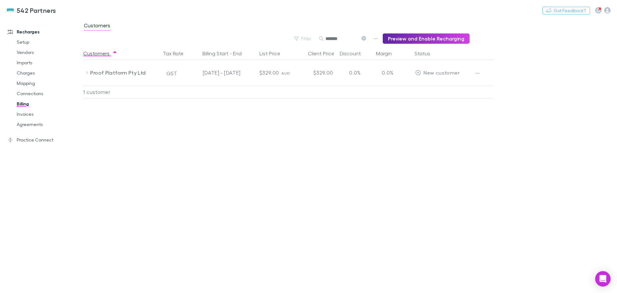
click at [87, 72] on icon at bounding box center [87, 72] width 2 height 3
click at [87, 72] on icon at bounding box center [86, 73] width 3 height 2
click at [474, 73] on button "button" at bounding box center [477, 73] width 9 height 9
drag, startPoint x: 355, startPoint y: 37, endPoint x: 266, endPoint y: 34, distance: 89.0
click at [266, 34] on div at bounding box center [308, 146] width 617 height 293
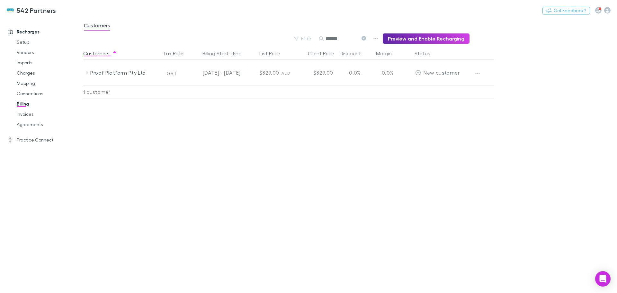
drag, startPoint x: 351, startPoint y: 39, endPoint x: 319, endPoint y: 37, distance: 32.2
click at [320, 37] on div "Filter Search ******* Preview and Enable Recharging" at bounding box center [276, 38] width 386 height 10
click at [475, 72] on icon "button" at bounding box center [477, 73] width 4 height 5
drag, startPoint x: 353, startPoint y: 38, endPoint x: 295, endPoint y: 29, distance: 58.9
click at [296, 29] on div at bounding box center [308, 146] width 617 height 293
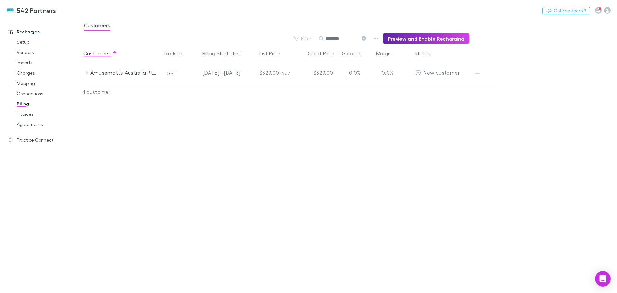
drag, startPoint x: 354, startPoint y: 40, endPoint x: 329, endPoint y: 41, distance: 25.1
click at [329, 41] on input "********" at bounding box center [341, 38] width 32 height 9
click at [475, 72] on icon "button" at bounding box center [477, 73] width 4 height 5
click at [434, 85] on p "Enable Customer" at bounding box center [438, 86] width 78 height 8
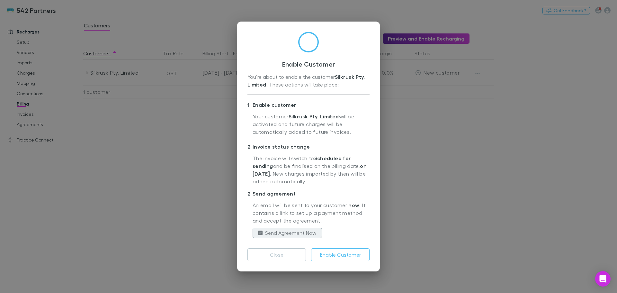
click at [336, 256] on button "Enable Customer" at bounding box center [340, 254] width 58 height 13
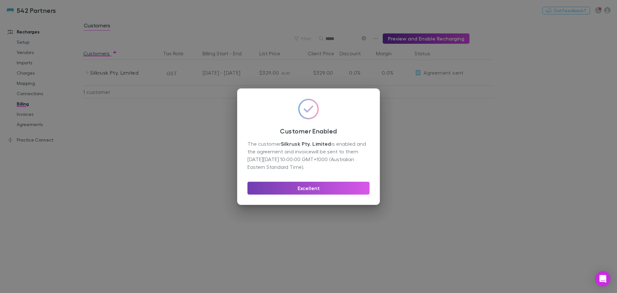
click at [326, 187] on button "Excellent" at bounding box center [308, 187] width 122 height 13
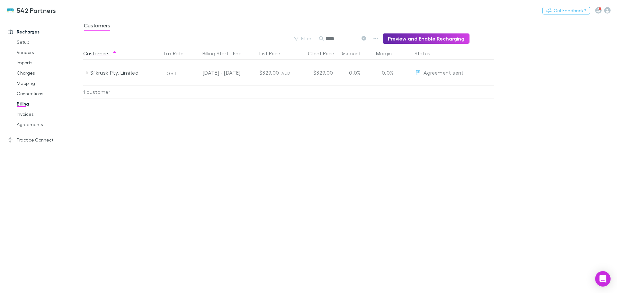
drag, startPoint x: 345, startPoint y: 40, endPoint x: 324, endPoint y: 39, distance: 21.6
click at [324, 38] on div "*****" at bounding box center [343, 39] width 48 height 8
click at [476, 73] on icon "button" at bounding box center [477, 73] width 4 height 5
click at [440, 85] on p "Enable Customer" at bounding box center [438, 86] width 78 height 8
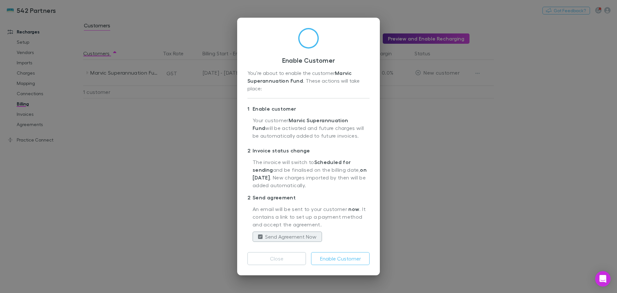
click at [347, 259] on button "Enable Customer" at bounding box center [340, 258] width 58 height 13
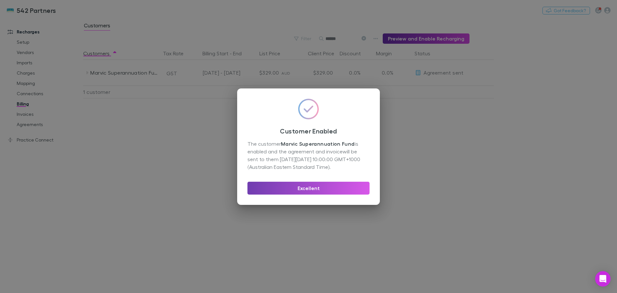
click at [326, 190] on button "Excellent" at bounding box center [308, 187] width 122 height 13
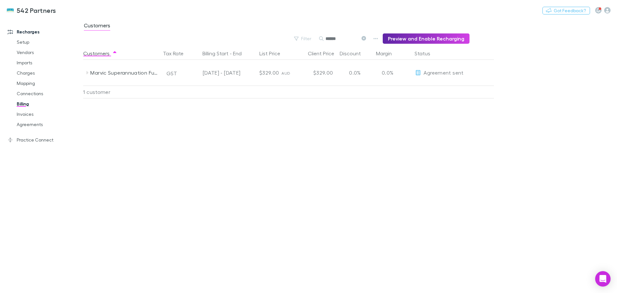
drag, startPoint x: 347, startPoint y: 40, endPoint x: 327, endPoint y: 40, distance: 19.9
click at [327, 39] on div "******" at bounding box center [343, 39] width 48 height 8
click at [477, 70] on button "button" at bounding box center [477, 73] width 9 height 9
click at [420, 85] on p "Enable Customer" at bounding box center [438, 86] width 78 height 8
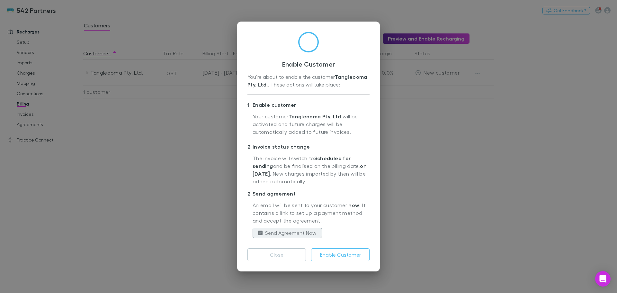
click at [342, 257] on button "Enable Customer" at bounding box center [340, 254] width 58 height 13
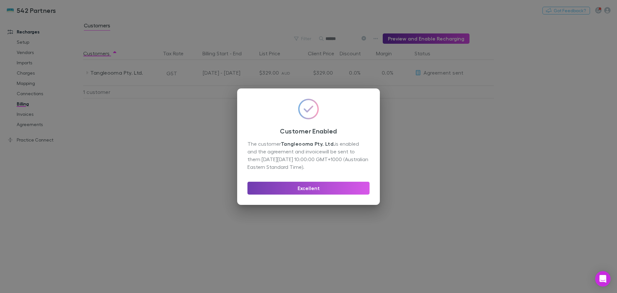
click at [290, 186] on button "Excellent" at bounding box center [308, 187] width 122 height 13
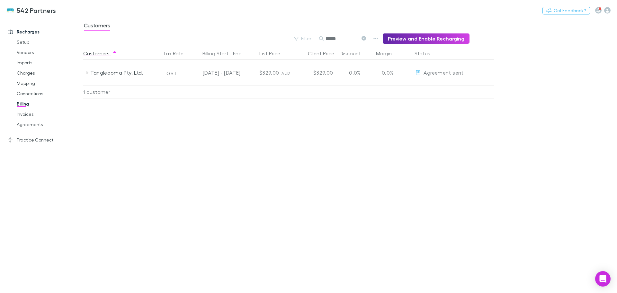
click at [85, 73] on icon at bounding box center [86, 72] width 5 height 5
drag, startPoint x: 348, startPoint y: 38, endPoint x: 317, endPoint y: 38, distance: 30.2
click at [317, 38] on div "Filter Search ****** Preview and Enable Recharging" at bounding box center [276, 38] width 386 height 10
click at [477, 71] on icon "button" at bounding box center [477, 73] width 4 height 5
click at [440, 85] on p "Enable Customer" at bounding box center [438, 86] width 78 height 8
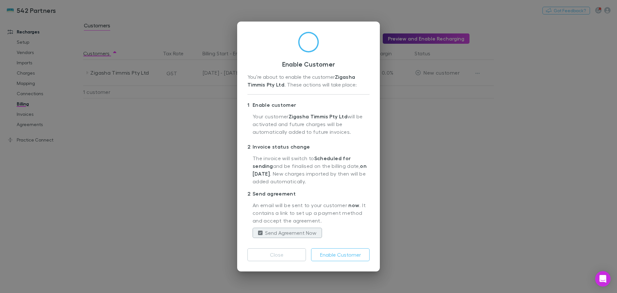
click at [328, 256] on button "Enable Customer" at bounding box center [340, 254] width 58 height 13
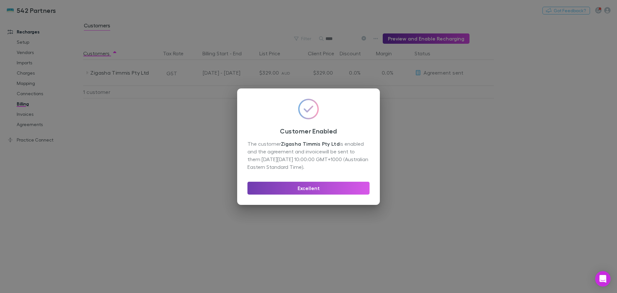
click at [333, 190] on button "Excellent" at bounding box center [308, 187] width 122 height 13
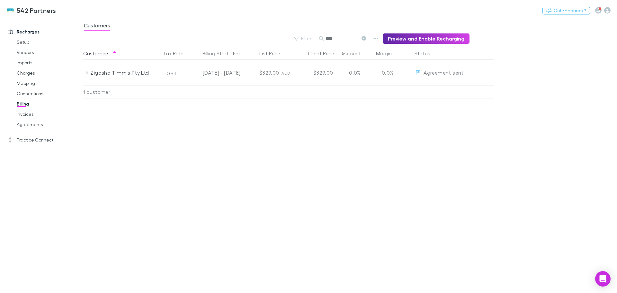
drag, startPoint x: 349, startPoint y: 38, endPoint x: 312, endPoint y: 35, distance: 37.4
click at [312, 35] on div "Filter Search **** Preview and Enable Recharging" at bounding box center [276, 38] width 386 height 10
click at [478, 73] on icon "button" at bounding box center [477, 73] width 4 height 5
click at [433, 86] on p "Enable Customer" at bounding box center [438, 86] width 78 height 8
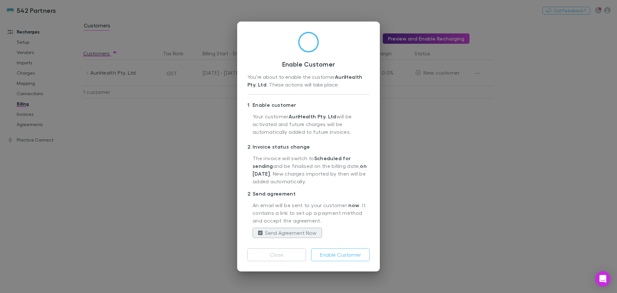
click at [337, 255] on button "Enable Customer" at bounding box center [340, 254] width 58 height 13
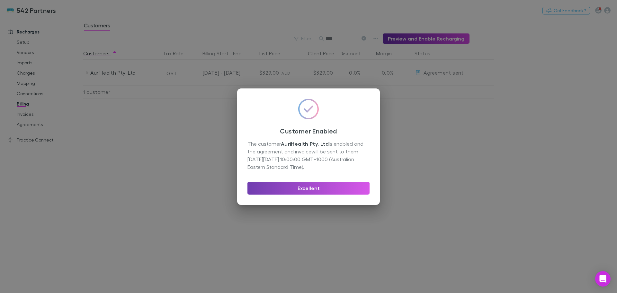
click at [337, 190] on button "Excellent" at bounding box center [308, 187] width 122 height 13
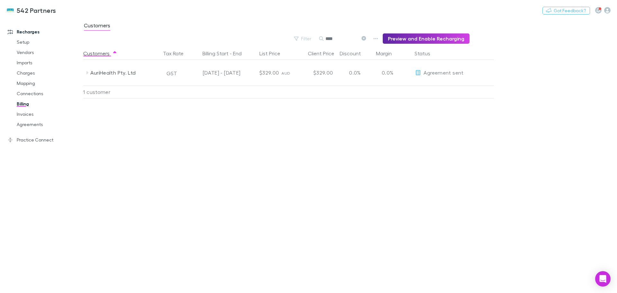
drag, startPoint x: 341, startPoint y: 40, endPoint x: 328, endPoint y: 40, distance: 13.2
click at [328, 40] on div "****" at bounding box center [343, 39] width 48 height 8
click at [479, 72] on icon "button" at bounding box center [477, 73] width 4 height 5
click at [442, 89] on p "Enable Customer" at bounding box center [438, 86] width 78 height 8
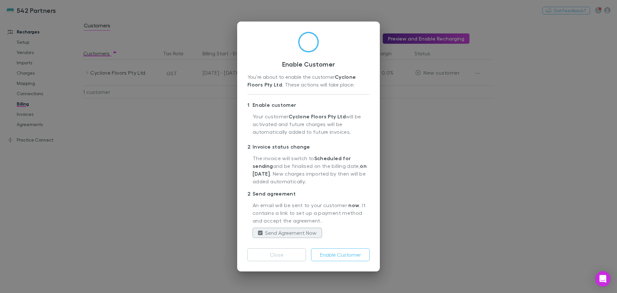
click at [350, 255] on button "Enable Customer" at bounding box center [340, 254] width 58 height 13
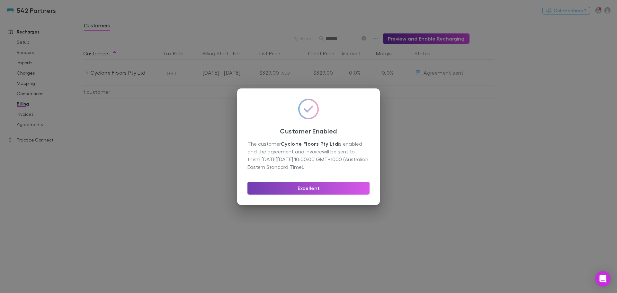
click at [322, 189] on button "Excellent" at bounding box center [308, 187] width 122 height 13
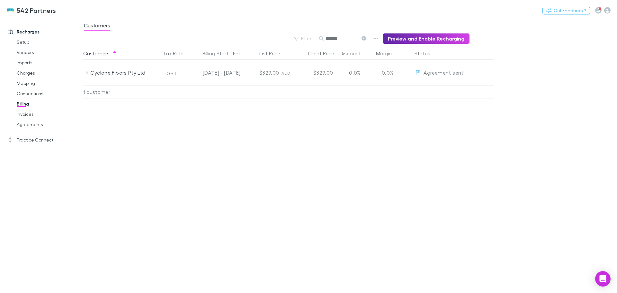
drag, startPoint x: 351, startPoint y: 39, endPoint x: 291, endPoint y: 34, distance: 60.6
click at [291, 34] on div "Filter Search ******* Preview and Enable Recharging" at bounding box center [276, 38] width 386 height 10
type input "******"
click at [475, 72] on icon "button" at bounding box center [477, 73] width 4 height 5
click at [435, 88] on p "Enable Customer" at bounding box center [438, 86] width 78 height 8
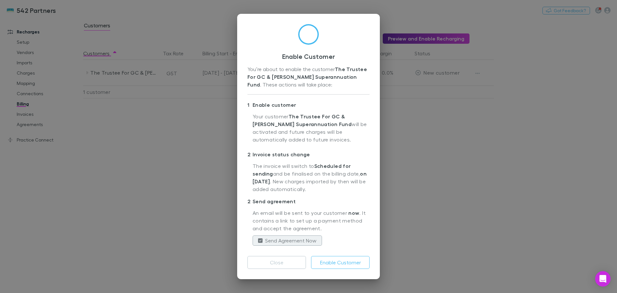
click at [331, 261] on button "Enable Customer" at bounding box center [340, 262] width 58 height 13
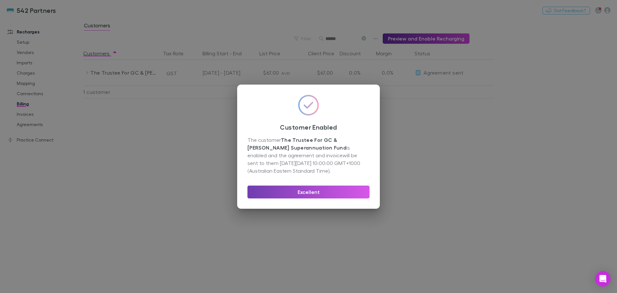
click at [325, 190] on button "Excellent" at bounding box center [308, 191] width 122 height 13
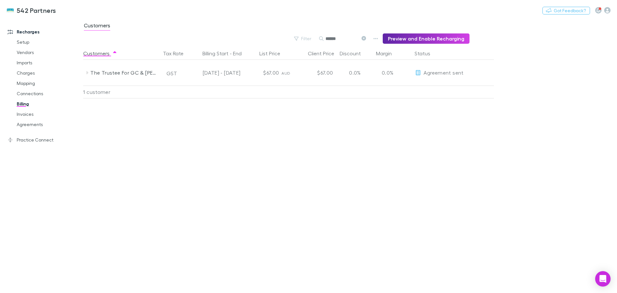
click at [607, 10] on icon "button" at bounding box center [607, 10] width 6 height 6
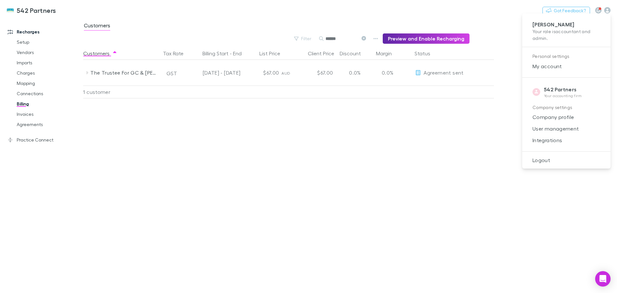
click at [549, 139] on span "Integrations" at bounding box center [566, 140] width 78 height 8
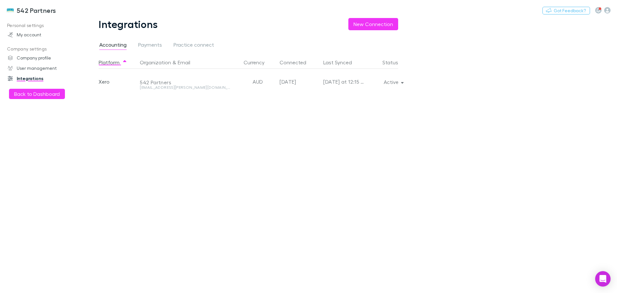
click at [403, 82] on icon "button" at bounding box center [402, 82] width 3 height 4
click at [351, 94] on p "Re-sync now" at bounding box center [363, 95] width 78 height 8
click at [28, 94] on div at bounding box center [308, 146] width 617 height 293
click at [43, 93] on button "Back to Dashboard" at bounding box center [37, 94] width 56 height 10
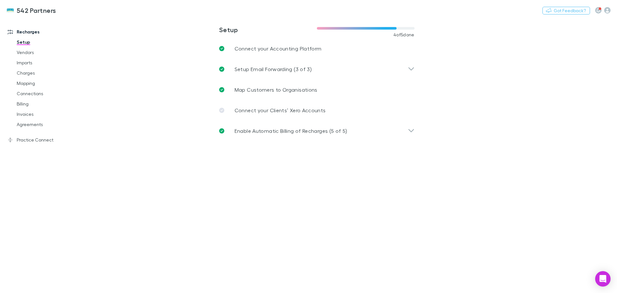
click at [28, 127] on link "Agreements" at bounding box center [48, 124] width 76 height 10
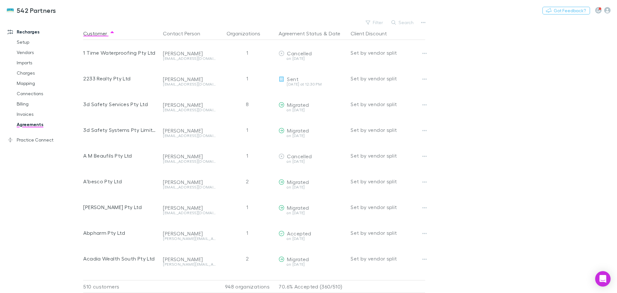
click at [24, 103] on link "Billing" at bounding box center [48, 104] width 76 height 10
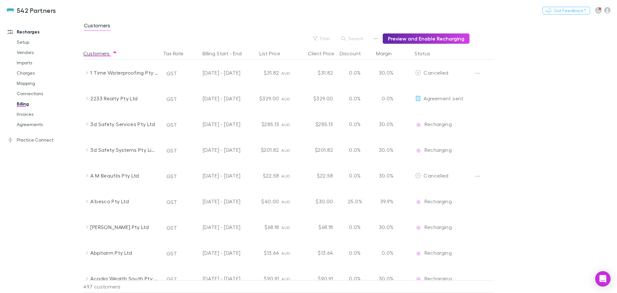
click at [355, 38] on button "Search" at bounding box center [352, 39] width 29 height 8
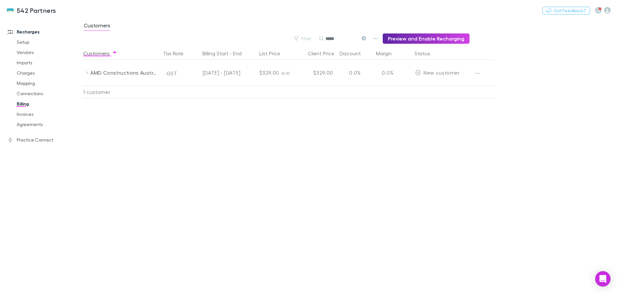
click at [477, 72] on icon "button" at bounding box center [477, 73] width 4 height 5
click at [405, 87] on p "Enable Customer" at bounding box center [438, 86] width 78 height 8
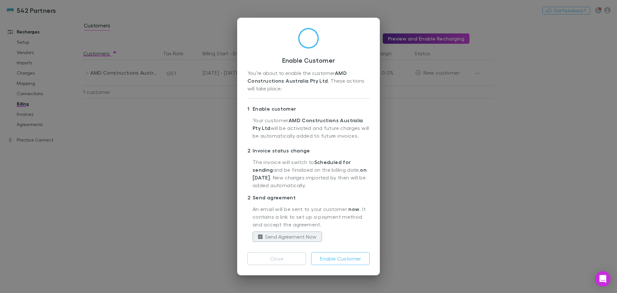
click at [344, 259] on button "Enable Customer" at bounding box center [340, 258] width 58 height 13
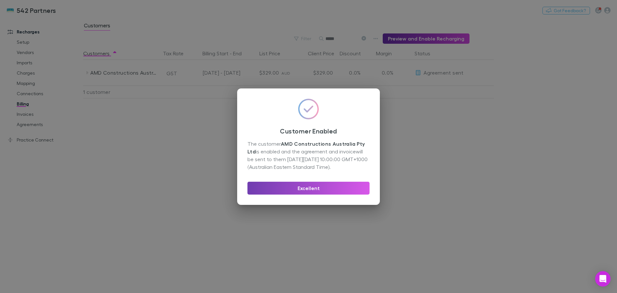
click at [329, 187] on button "Excellent" at bounding box center [308, 187] width 122 height 13
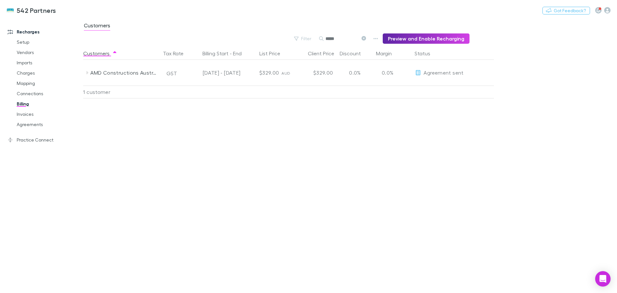
drag, startPoint x: 349, startPoint y: 40, endPoint x: 322, endPoint y: 40, distance: 27.0
click at [322, 40] on div "*****" at bounding box center [343, 39] width 48 height 8
click at [478, 72] on icon "button" at bounding box center [477, 73] width 4 height 5
click at [427, 85] on p "Enable Customer" at bounding box center [438, 86] width 78 height 8
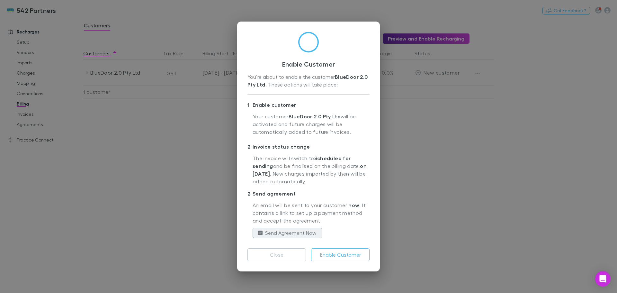
click at [336, 251] on button "Enable Customer" at bounding box center [340, 254] width 58 height 13
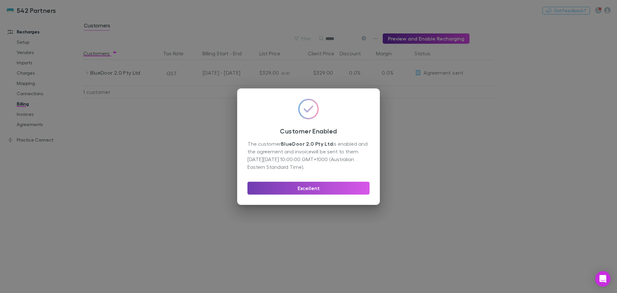
click at [325, 188] on button "Excellent" at bounding box center [308, 187] width 122 height 13
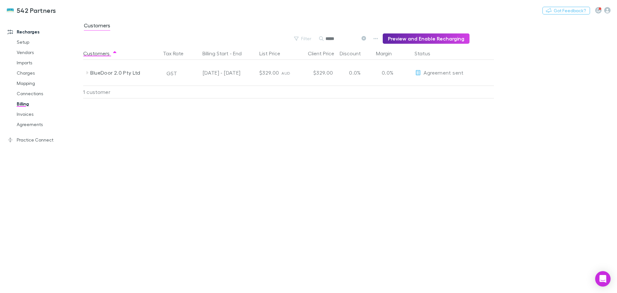
drag, startPoint x: 345, startPoint y: 36, endPoint x: 307, endPoint y: 39, distance: 38.0
click at [308, 39] on div "Filter Search ***** Preview and Enable Recharging" at bounding box center [276, 38] width 386 height 10
click at [475, 72] on button "button" at bounding box center [477, 73] width 9 height 9
click at [421, 87] on p "Enable Customer" at bounding box center [438, 86] width 78 height 8
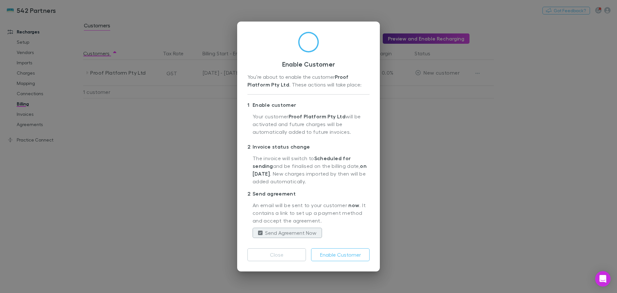
click at [350, 253] on button "Enable Customer" at bounding box center [340, 254] width 58 height 13
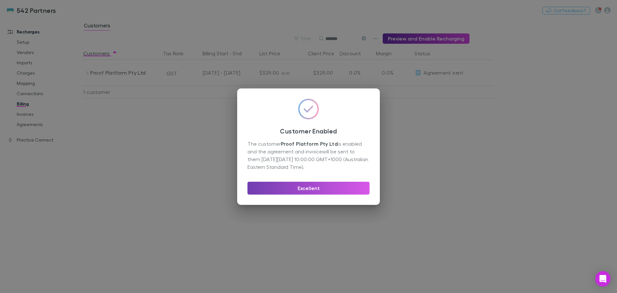
click at [348, 190] on button "Excellent" at bounding box center [308, 187] width 122 height 13
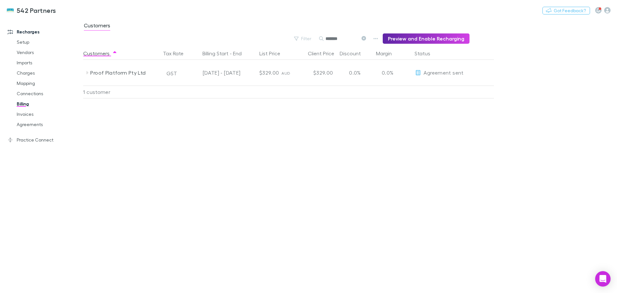
drag, startPoint x: 344, startPoint y: 39, endPoint x: 328, endPoint y: 38, distance: 16.1
click at [328, 38] on div "*******" at bounding box center [343, 39] width 48 height 8
type input "*****"
click at [477, 71] on icon "button" at bounding box center [477, 73] width 4 height 5
click at [430, 89] on p "Enable Customer" at bounding box center [438, 86] width 78 height 8
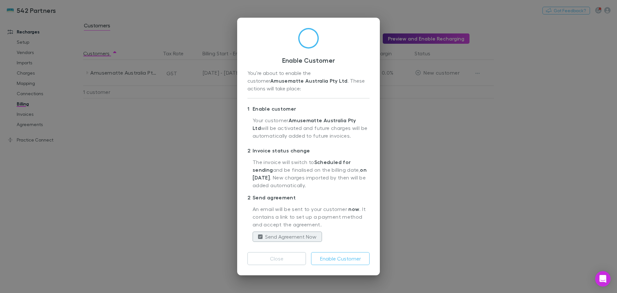
click at [339, 253] on button "Enable Customer" at bounding box center [340, 258] width 58 height 13
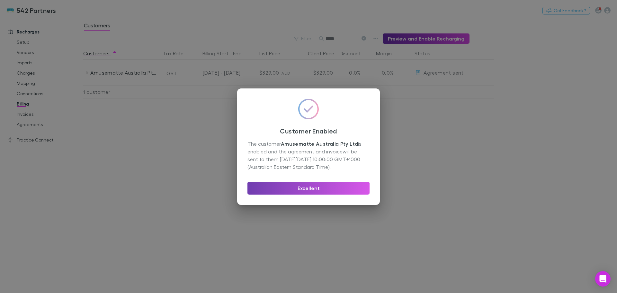
click at [304, 182] on button "Excellent" at bounding box center [308, 187] width 122 height 13
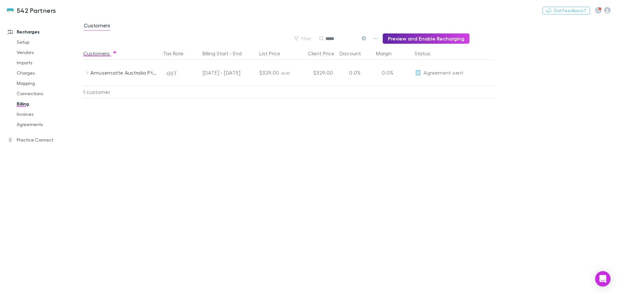
click at [30, 123] on link "Agreements" at bounding box center [48, 124] width 76 height 10
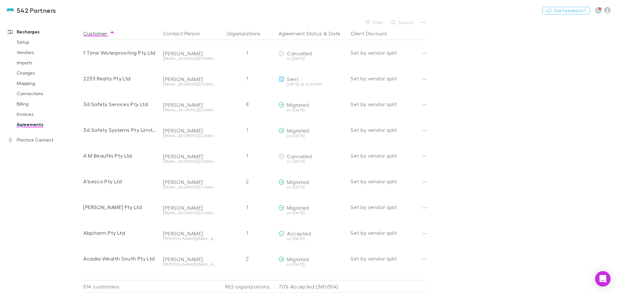
click at [403, 21] on button "Search" at bounding box center [402, 23] width 29 height 8
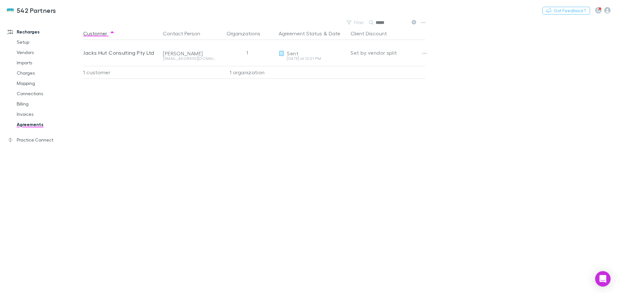
type input "*****"
click at [23, 114] on link "Invoices" at bounding box center [48, 114] width 76 height 10
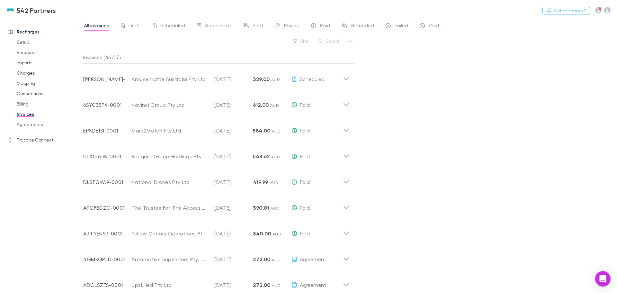
click at [332, 40] on button "Search" at bounding box center [329, 41] width 29 height 8
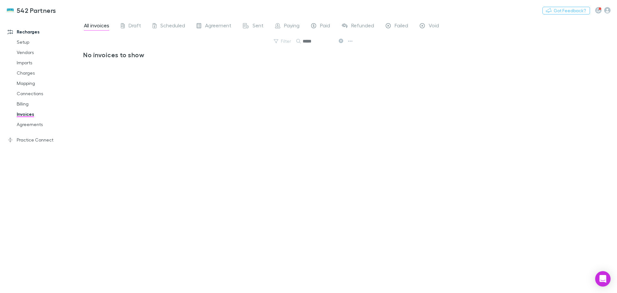
type input "*****"
click at [340, 41] on icon at bounding box center [341, 41] width 4 height 4
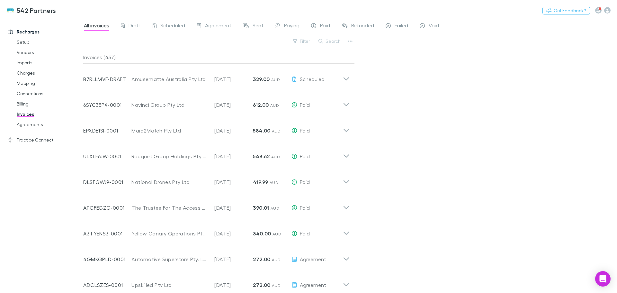
click at [344, 105] on icon at bounding box center [346, 102] width 7 height 13
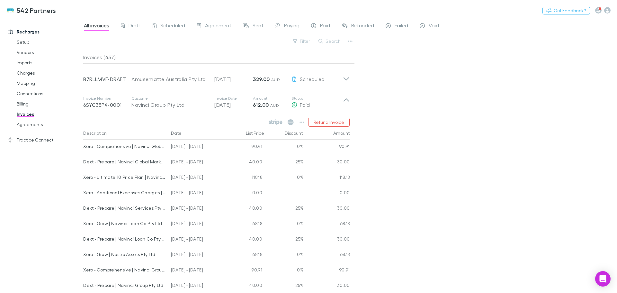
click at [346, 100] on icon at bounding box center [346, 102] width 7 height 13
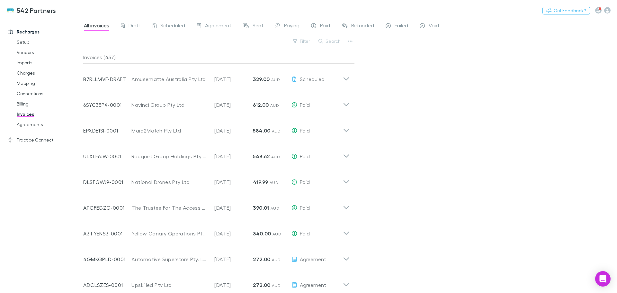
click at [167, 22] on link "Scheduled" at bounding box center [169, 26] width 34 height 10
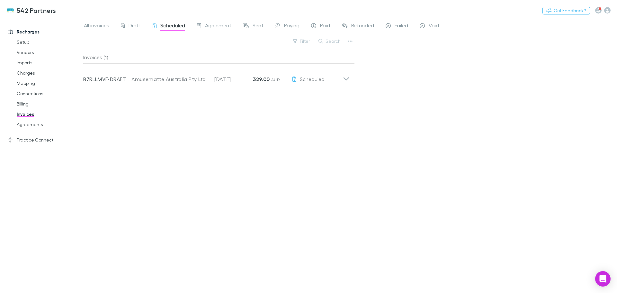
click at [207, 26] on span "Agreement" at bounding box center [218, 26] width 26 height 8
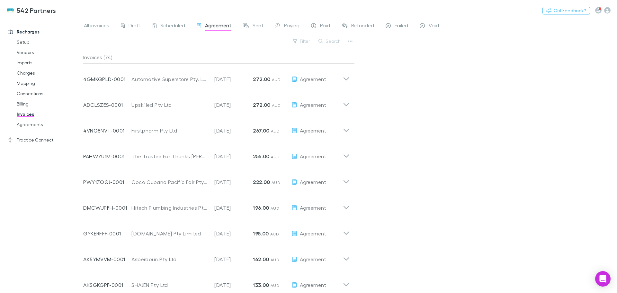
click at [251, 24] on div "Sent" at bounding box center [253, 26] width 21 height 8
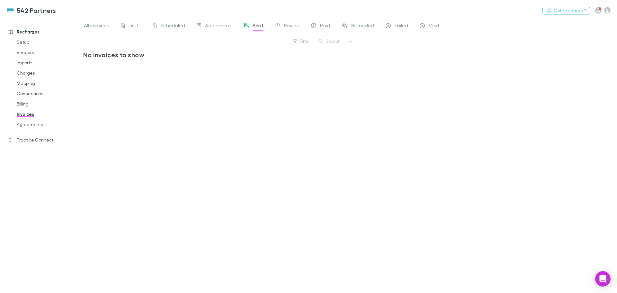
click at [228, 25] on span "Agreement" at bounding box center [218, 26] width 26 height 8
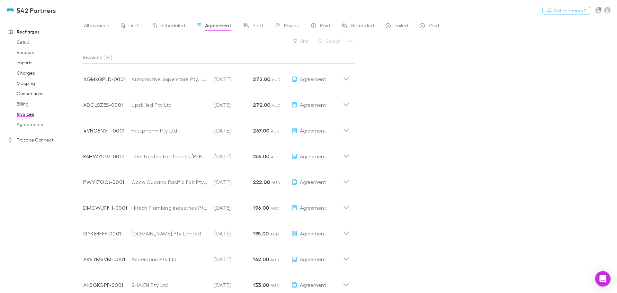
click at [100, 25] on span "All invoices" at bounding box center [96, 26] width 25 height 8
click at [334, 39] on button "Search" at bounding box center [329, 41] width 29 height 8
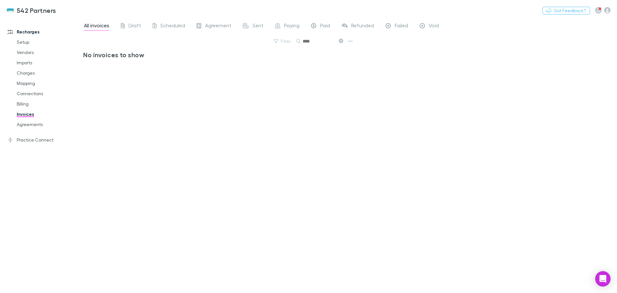
type input "****"
click at [20, 107] on link "Billing" at bounding box center [48, 104] width 76 height 10
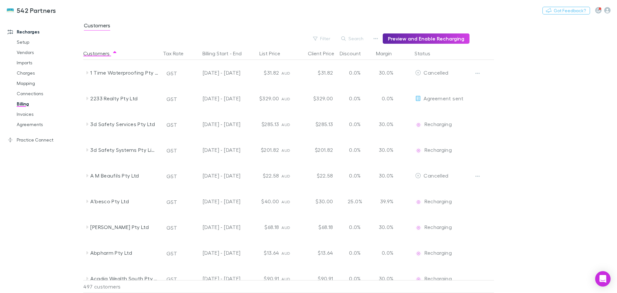
click at [23, 93] on link "Connections" at bounding box center [48, 93] width 76 height 10
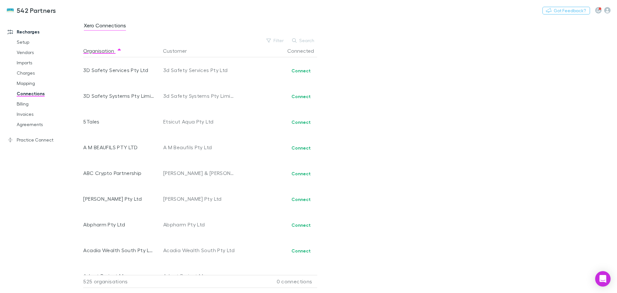
click at [26, 83] on link "Mapping" at bounding box center [48, 83] width 76 height 10
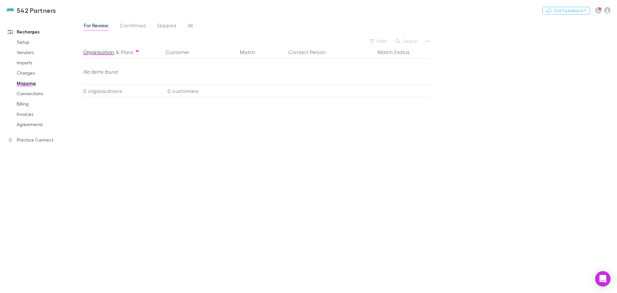
click at [21, 104] on link "Billing" at bounding box center [48, 104] width 76 height 10
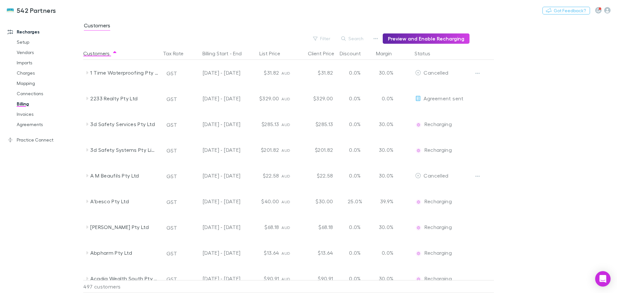
click at [23, 116] on link "Invoices" at bounding box center [48, 114] width 76 height 10
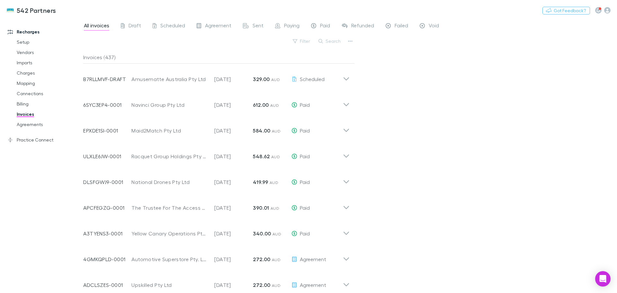
click at [30, 122] on link "Agreements" at bounding box center [48, 124] width 76 height 10
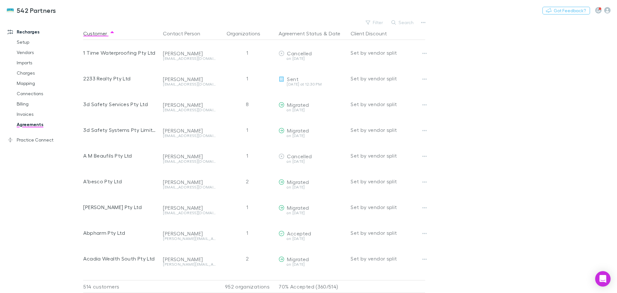
click at [26, 102] on link "Billing" at bounding box center [48, 104] width 76 height 10
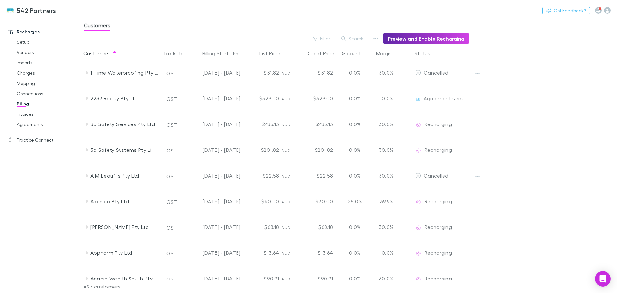
click at [326, 37] on button "Filter" at bounding box center [322, 39] width 24 height 8
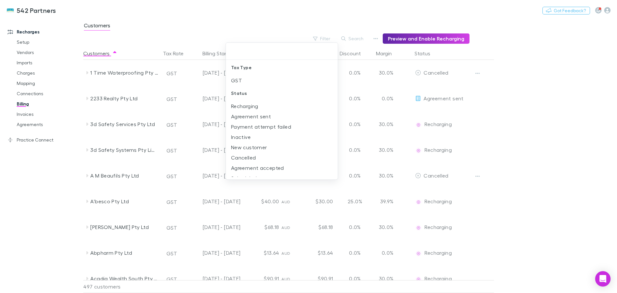
click at [262, 147] on li "New customer" at bounding box center [282, 147] width 112 height 10
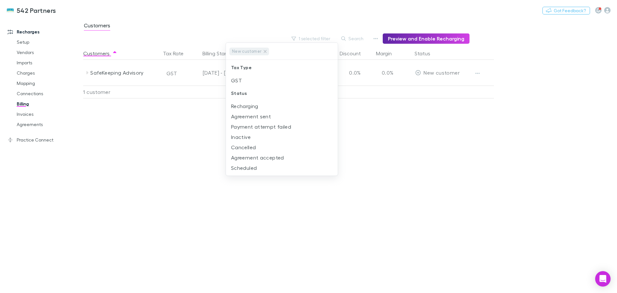
click at [167, 133] on div at bounding box center [308, 146] width 617 height 293
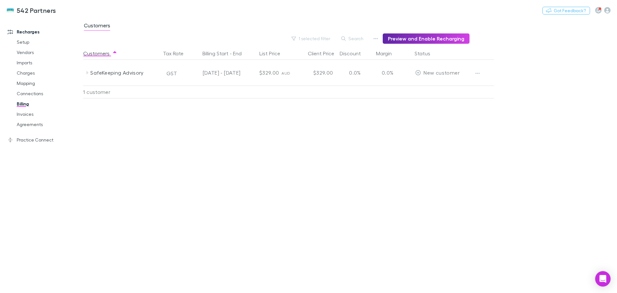
click at [87, 72] on icon at bounding box center [87, 72] width 2 height 3
click at [87, 73] on icon at bounding box center [86, 73] width 3 height 2
click at [478, 74] on icon "button" at bounding box center [477, 73] width 4 height 5
click at [478, 74] on div at bounding box center [308, 146] width 617 height 293
click at [30, 139] on link "Practice Connect" at bounding box center [43, 140] width 85 height 10
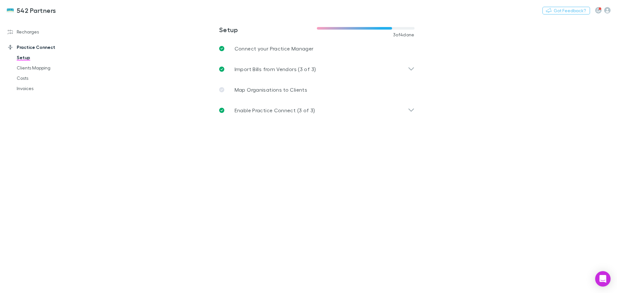
click at [24, 69] on link "Clients Mapping" at bounding box center [48, 68] width 76 height 10
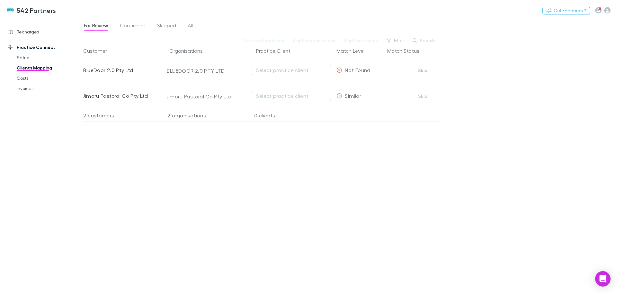
click at [264, 69] on div "Select practice client" at bounding box center [291, 70] width 71 height 8
type input "*****"
click at [422, 94] on div at bounding box center [308, 146] width 617 height 293
click at [423, 96] on button "Skip" at bounding box center [422, 96] width 21 height 8
click at [258, 72] on div "Select practice client" at bounding box center [291, 70] width 71 height 8
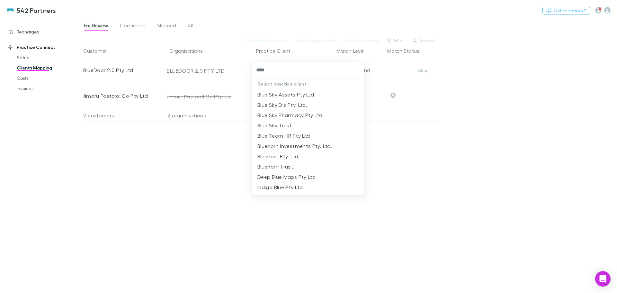
type input "****"
click at [28, 89] on div at bounding box center [308, 146] width 617 height 293
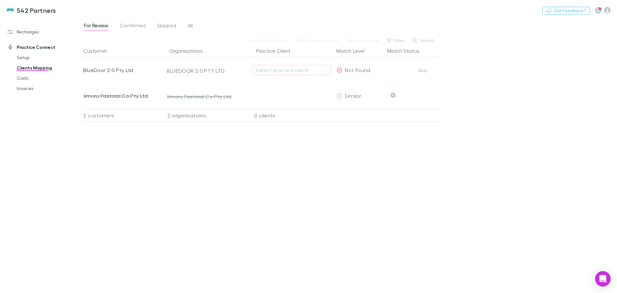
click at [28, 89] on link "Invoices" at bounding box center [48, 88] width 76 height 10
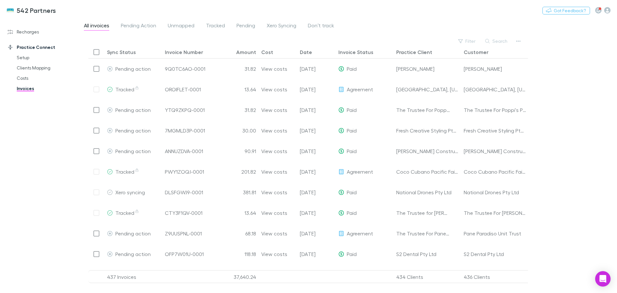
click at [504, 41] on button "Search" at bounding box center [496, 41] width 29 height 8
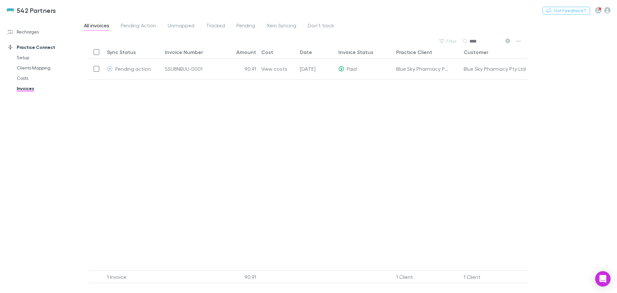
type input "****"
click at [22, 69] on link "Clients Mapping" at bounding box center [48, 68] width 76 height 10
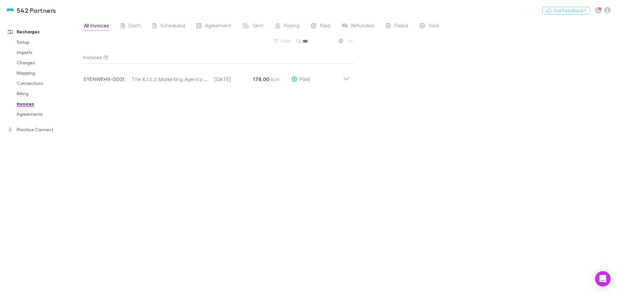
drag, startPoint x: 24, startPoint y: 74, endPoint x: 39, endPoint y: 70, distance: 15.0
click at [25, 73] on link "Mapping" at bounding box center [48, 73] width 76 height 10
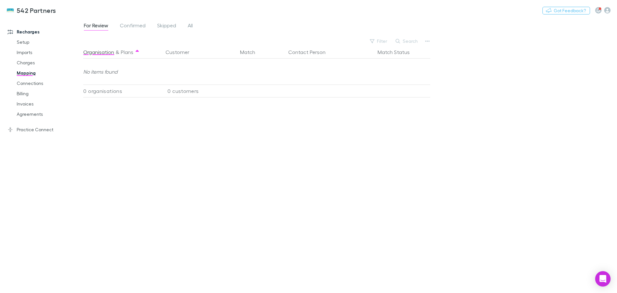
drag, startPoint x: 193, startPoint y: 25, endPoint x: 198, endPoint y: 29, distance: 6.2
click at [194, 24] on div "For Review Confirmed Skipped All" at bounding box center [140, 26] width 115 height 10
click at [408, 40] on button "Search" at bounding box center [406, 41] width 29 height 8
click at [190, 26] on span "All" at bounding box center [190, 26] width 5 height 8
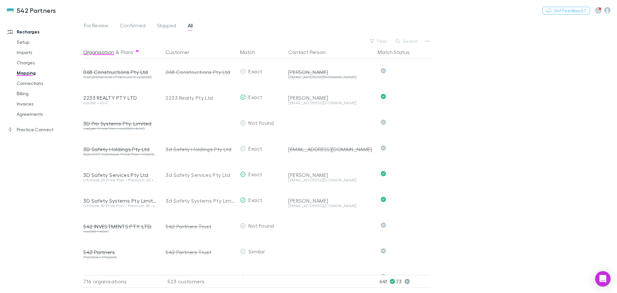
click at [409, 42] on button "Search" at bounding box center [406, 41] width 29 height 8
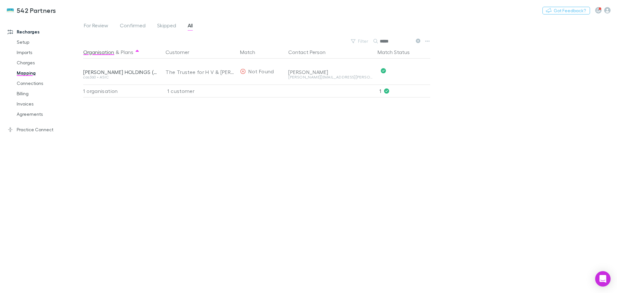
drag, startPoint x: 397, startPoint y: 41, endPoint x: 335, endPoint y: 40, distance: 61.4
click at [336, 41] on div "Filter Search *****" at bounding box center [257, 41] width 349 height 9
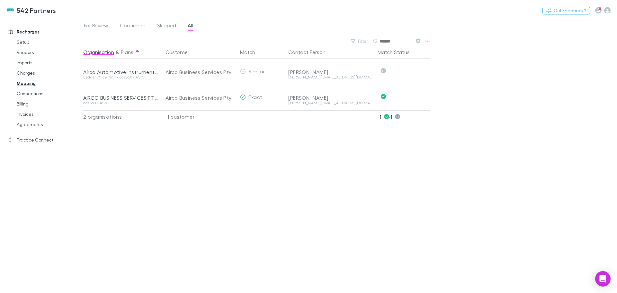
drag, startPoint x: 399, startPoint y: 39, endPoint x: 367, endPoint y: 40, distance: 31.5
click at [367, 40] on div "Filter Search *****" at bounding box center [385, 41] width 75 height 9
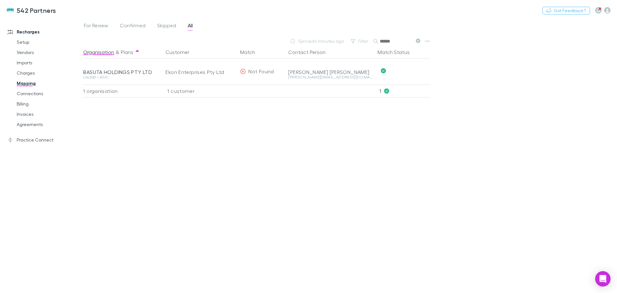
drag, startPoint x: 366, startPoint y: 40, endPoint x: 356, endPoint y: 38, distance: 10.5
click at [356, 38] on div "Filter Search ******" at bounding box center [385, 41] width 75 height 9
drag, startPoint x: 395, startPoint y: 42, endPoint x: 353, endPoint y: 41, distance: 42.4
click at [354, 41] on div "Filter Search *****" at bounding box center [385, 41] width 75 height 9
type input "****"
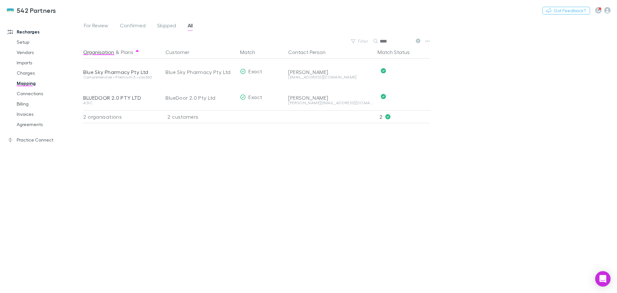
click at [25, 113] on link "Invoices" at bounding box center [48, 114] width 76 height 10
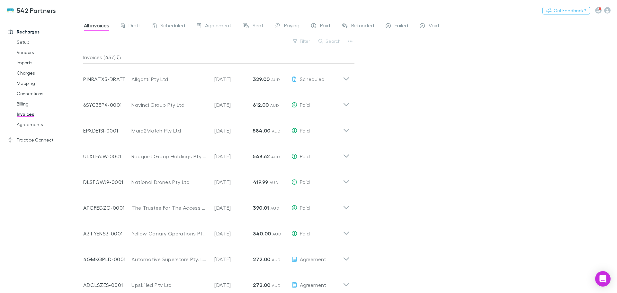
click at [134, 25] on span "Draft" at bounding box center [134, 26] width 13 height 8
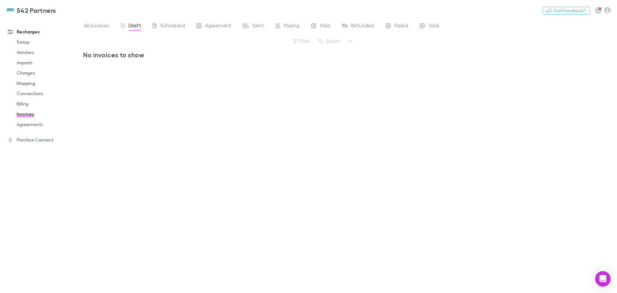
click at [176, 24] on span "Scheduled" at bounding box center [172, 26] width 25 height 8
click at [219, 24] on span "Agreement" at bounding box center [218, 26] width 26 height 8
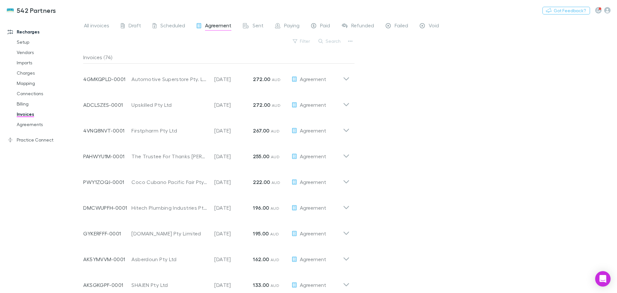
click at [257, 22] on span "Sent" at bounding box center [257, 26] width 11 height 8
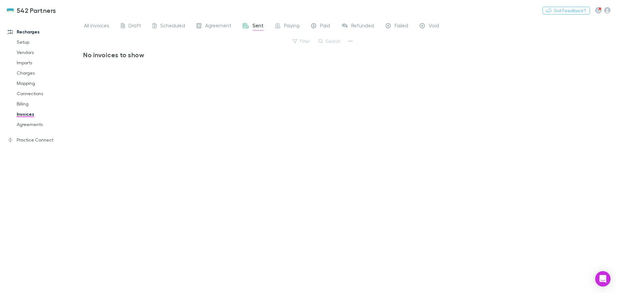
click at [288, 23] on span "Paying" at bounding box center [291, 26] width 15 height 8
click at [213, 24] on span "Agreement" at bounding box center [218, 26] width 26 height 8
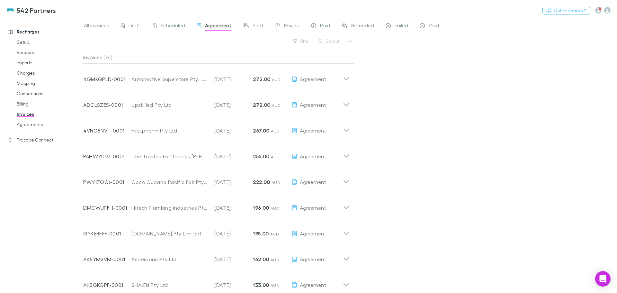
click at [302, 38] on button "Filter" at bounding box center [301, 41] width 24 height 8
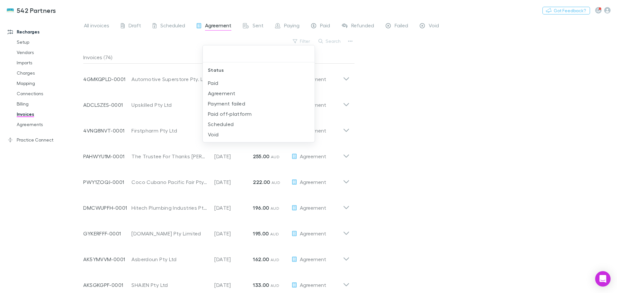
click at [303, 39] on div at bounding box center [308, 146] width 617 height 293
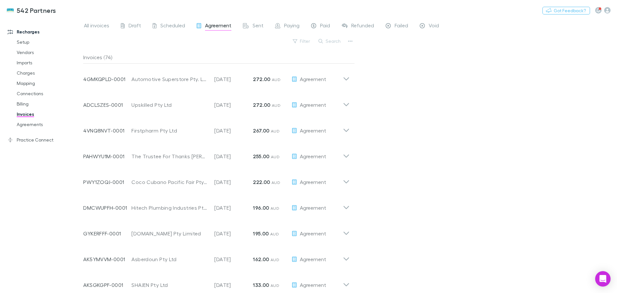
click at [335, 40] on button "Search" at bounding box center [329, 41] width 29 height 8
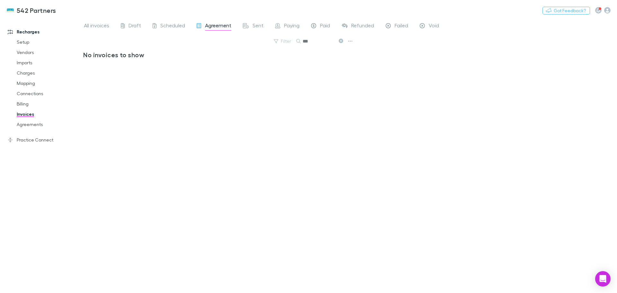
type input "***"
click at [341, 42] on icon at bounding box center [341, 41] width 4 height 4
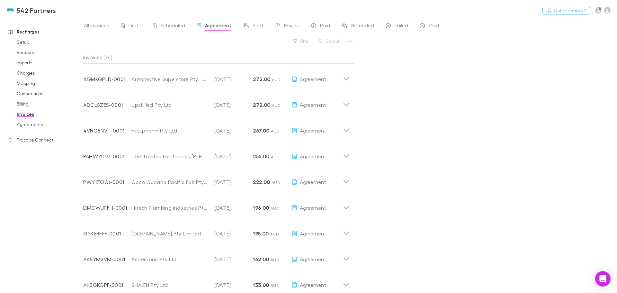
click at [97, 24] on span "All invoices" at bounding box center [96, 26] width 25 height 8
click at [335, 42] on button "Search" at bounding box center [329, 41] width 29 height 8
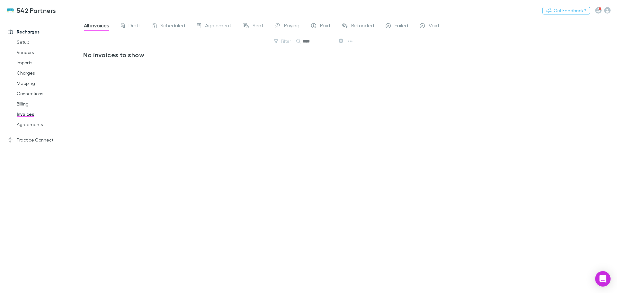
type input "****"
click at [341, 39] on icon at bounding box center [341, 41] width 4 height 4
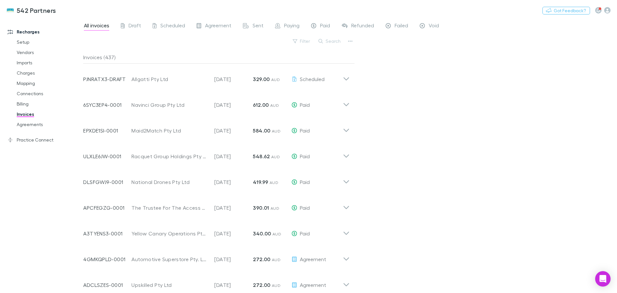
drag, startPoint x: 24, startPoint y: 104, endPoint x: 113, endPoint y: 105, distance: 89.0
click at [24, 104] on link "Billing" at bounding box center [48, 104] width 76 height 10
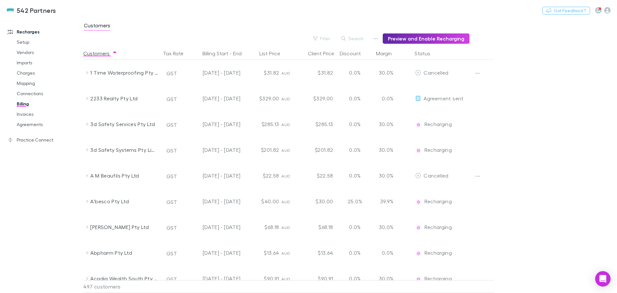
click at [26, 125] on link "Agreements" at bounding box center [48, 124] width 76 height 10
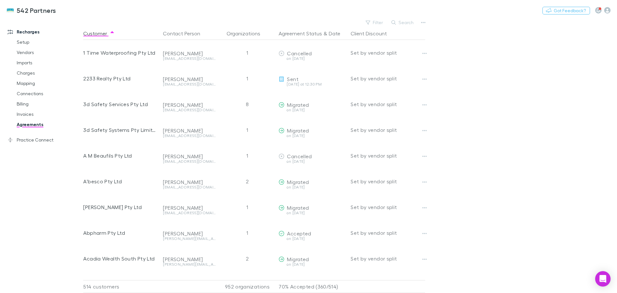
click at [379, 22] on button "Filter" at bounding box center [374, 23] width 24 height 8
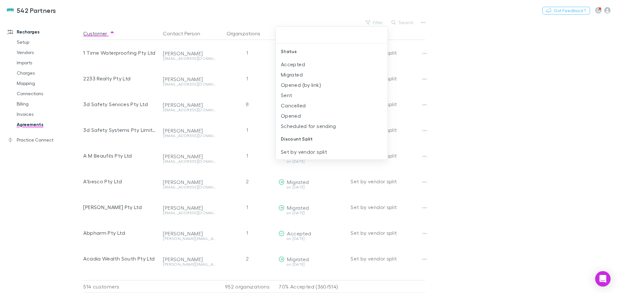
click at [379, 22] on div at bounding box center [308, 146] width 617 height 293
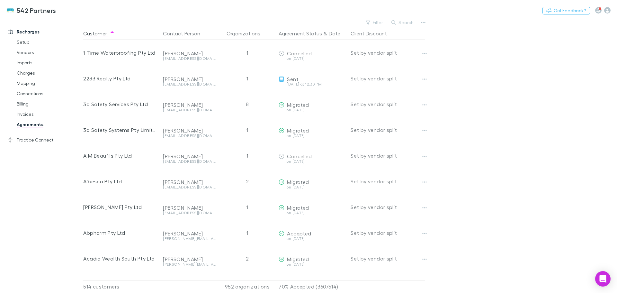
click at [395, 22] on icon "button" at bounding box center [393, 22] width 4 height 4
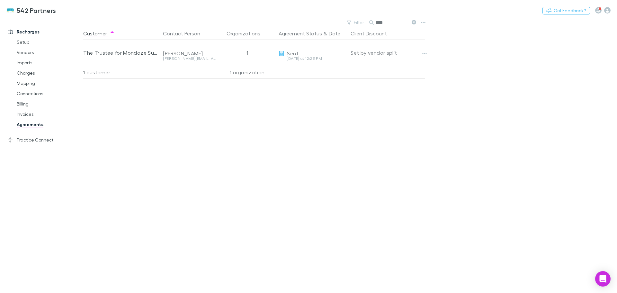
type input "****"
click at [21, 75] on link "Charges" at bounding box center [48, 73] width 76 height 10
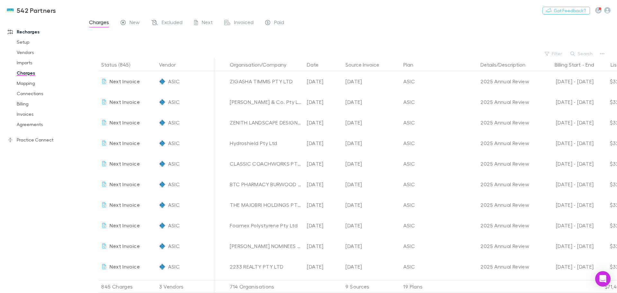
click at [28, 92] on link "Connections" at bounding box center [48, 93] width 76 height 10
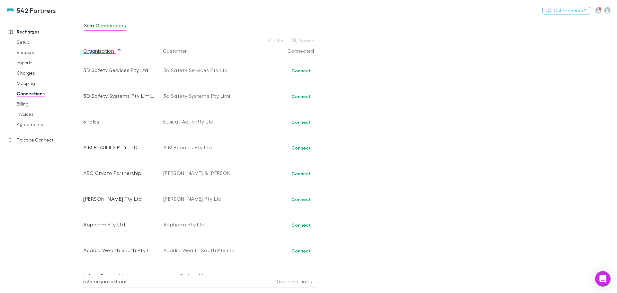
click at [22, 106] on link "Billing" at bounding box center [48, 104] width 76 height 10
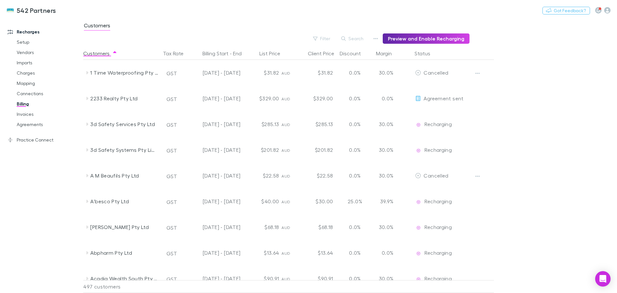
click at [24, 83] on link "Mapping" at bounding box center [48, 83] width 76 height 10
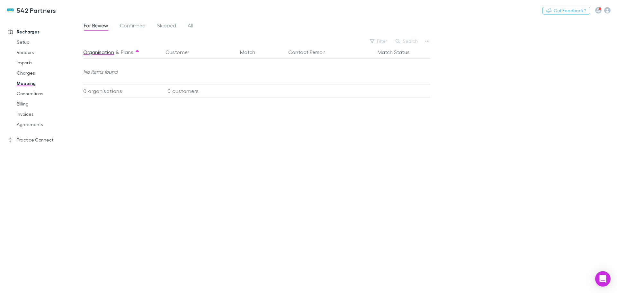
click at [164, 25] on span "Skipped" at bounding box center [166, 26] width 19 height 8
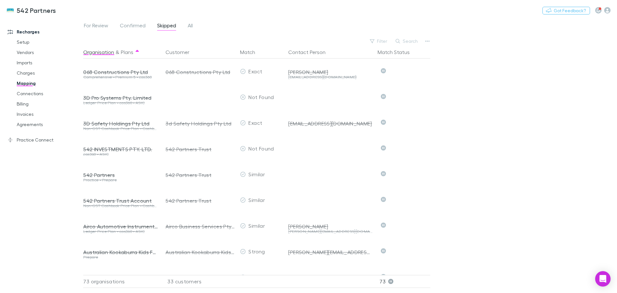
click at [415, 41] on button "Search" at bounding box center [406, 41] width 29 height 8
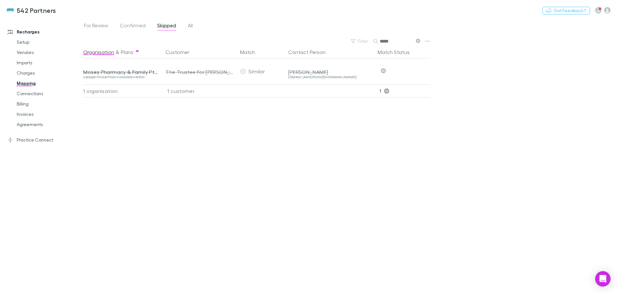
drag, startPoint x: 401, startPoint y: 42, endPoint x: 351, endPoint y: 38, distance: 49.4
click at [351, 38] on div "Filter Search *****" at bounding box center [385, 41] width 75 height 9
click at [410, 70] on button "Undo" at bounding box center [407, 71] width 21 height 8
drag, startPoint x: 391, startPoint y: 40, endPoint x: 369, endPoint y: 38, distance: 21.6
click at [370, 39] on div "Filter Search *****" at bounding box center [385, 41] width 75 height 9
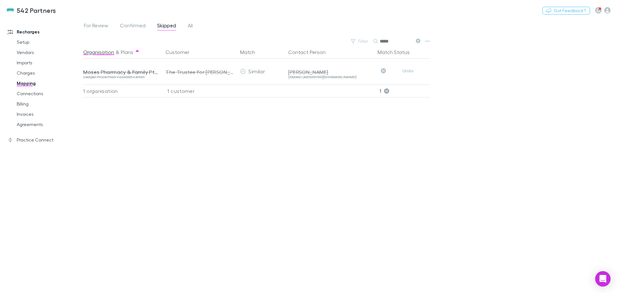
click at [407, 72] on button "Undo" at bounding box center [407, 71] width 21 height 8
drag, startPoint x: 398, startPoint y: 40, endPoint x: 370, endPoint y: 39, distance: 28.0
click at [370, 39] on div "Filter Search *****" at bounding box center [385, 41] width 75 height 9
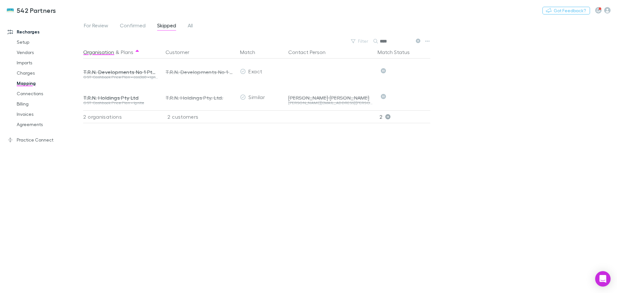
drag, startPoint x: 389, startPoint y: 41, endPoint x: 368, endPoint y: 39, distance: 21.6
click at [368, 39] on div "Filter Search ****" at bounding box center [385, 41] width 75 height 9
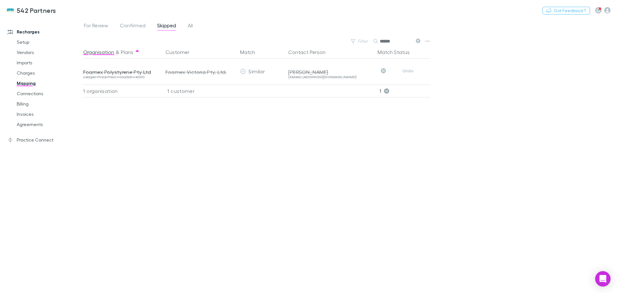
click at [407, 70] on button "Undo" at bounding box center [407, 71] width 21 height 8
drag, startPoint x: 398, startPoint y: 42, endPoint x: 368, endPoint y: 35, distance: 30.6
click at [368, 35] on div "For Review Confirmed Skipped All Filter Search ****** Organisation & Plans Cust…" at bounding box center [350, 155] width 534 height 275
click at [409, 68] on button "Undo" at bounding box center [407, 71] width 21 height 8
drag, startPoint x: 394, startPoint y: 40, endPoint x: 381, endPoint y: 38, distance: 13.1
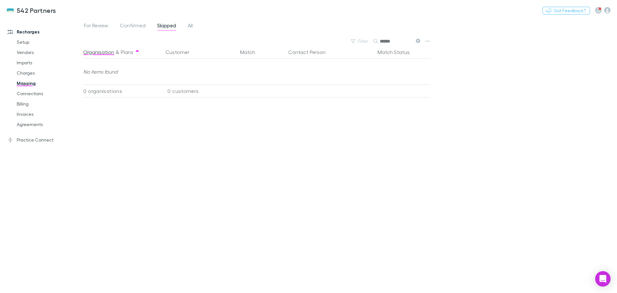
click at [381, 38] on input "******" at bounding box center [396, 41] width 32 height 9
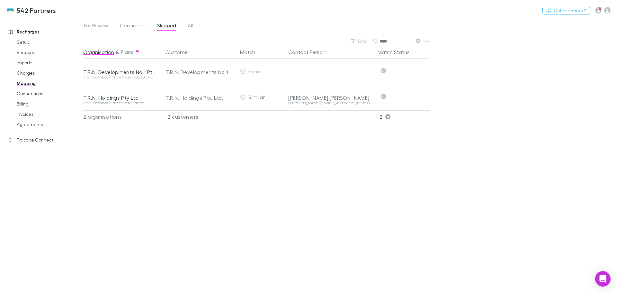
drag, startPoint x: 386, startPoint y: 40, endPoint x: 376, endPoint y: 38, distance: 10.5
click at [376, 38] on div "****" at bounding box center [397, 41] width 48 height 8
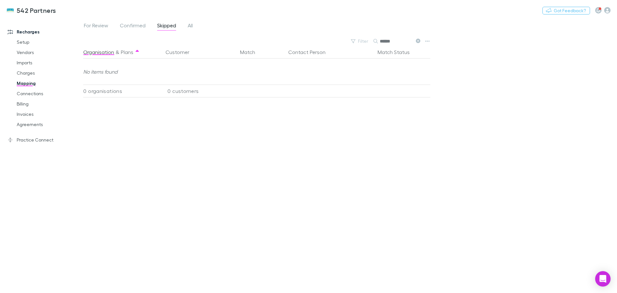
drag, startPoint x: 383, startPoint y: 40, endPoint x: 372, endPoint y: 41, distance: 10.6
click at [372, 41] on div "Filter Search ******" at bounding box center [385, 41] width 75 height 9
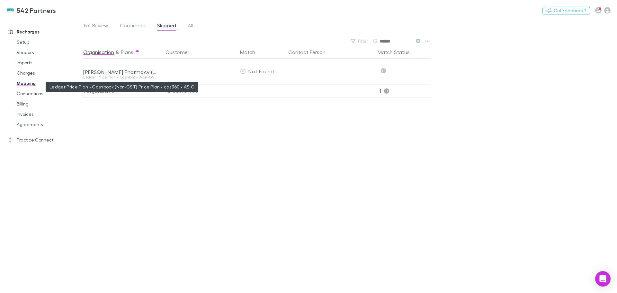
type input "******"
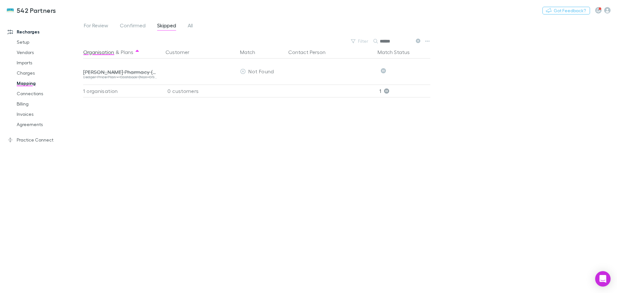
click at [98, 25] on span "For Review" at bounding box center [96, 26] width 24 height 8
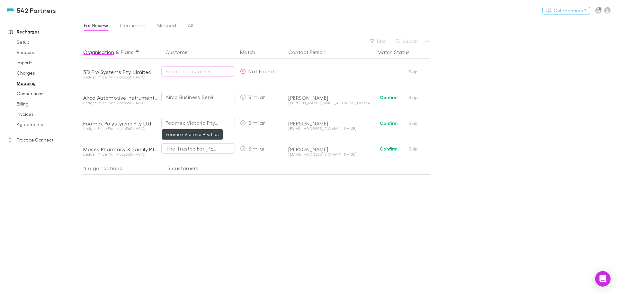
click at [178, 119] on div "Foamex Victoria Pty. Ltd." at bounding box center [191, 123] width 52 height 8
type input "******"
click at [198, 146] on li "Foamex Pty Ltd" at bounding box center [218, 147] width 112 height 10
click at [191, 23] on span "All" at bounding box center [190, 26] width 5 height 8
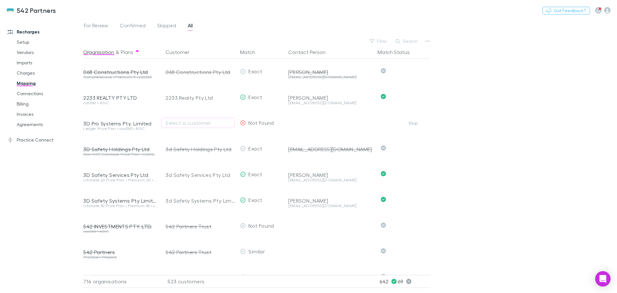
click at [412, 40] on button "Search" at bounding box center [406, 41] width 29 height 8
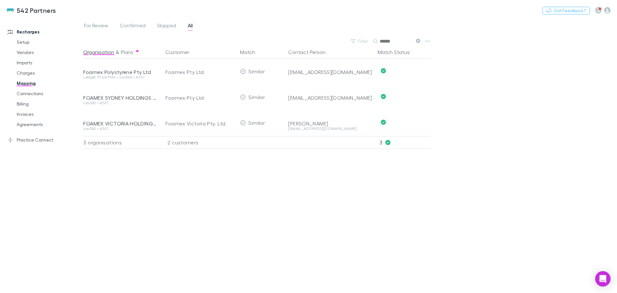
type input "******"
click at [86, 24] on span "For Review" at bounding box center [96, 26] width 24 height 8
drag, startPoint x: 389, startPoint y: 126, endPoint x: 369, endPoint y: 122, distance: 19.6
click at [388, 126] on button "Confirm" at bounding box center [389, 123] width 26 height 8
click at [394, 93] on span "Confirm Skip" at bounding box center [402, 97] width 55 height 26
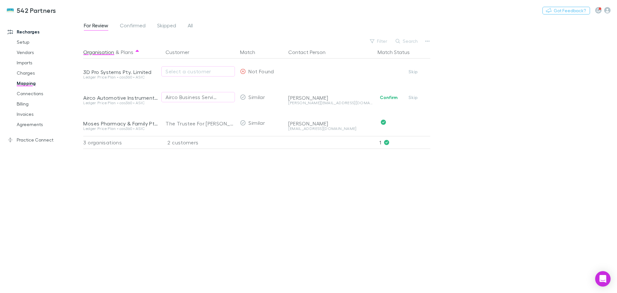
click at [391, 98] on button "Confirm" at bounding box center [389, 97] width 26 height 8
click at [173, 71] on div "Select a customer" at bounding box center [197, 71] width 65 height 8
click at [200, 116] on li "3d Safety Systems Pty Limited" at bounding box center [218, 116] width 112 height 10
type input "****"
click at [134, 24] on span "Confirmed" at bounding box center [133, 26] width 26 height 8
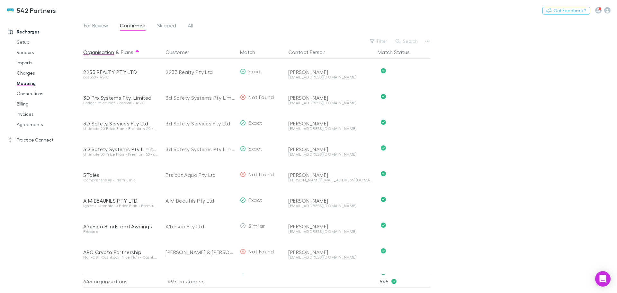
click at [91, 27] on span "For Review" at bounding box center [96, 26] width 24 height 8
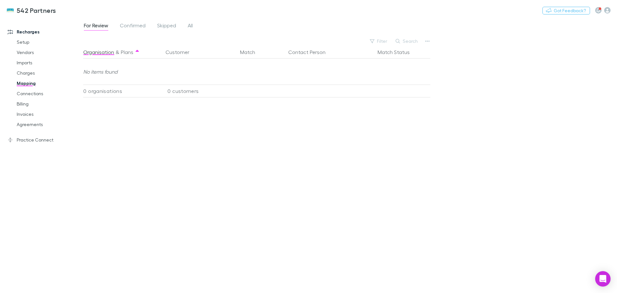
click at [23, 124] on link "Agreements" at bounding box center [48, 124] width 76 height 10
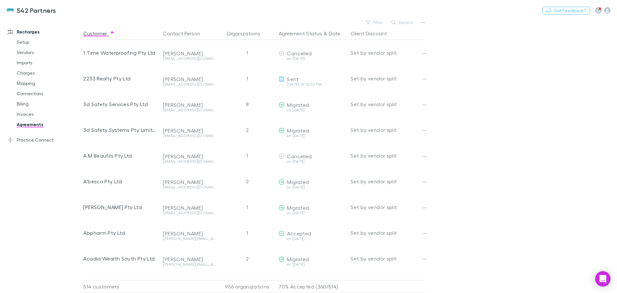
click at [24, 114] on link "Invoices" at bounding box center [48, 114] width 76 height 10
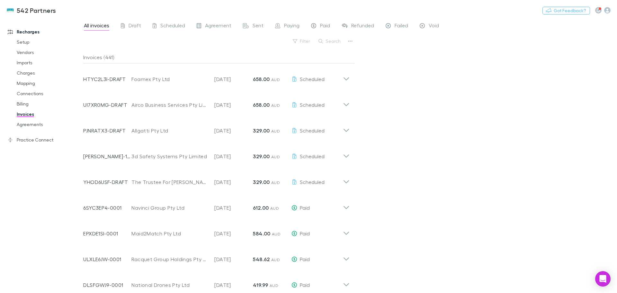
click at [347, 105] on icon at bounding box center [345, 104] width 5 height 3
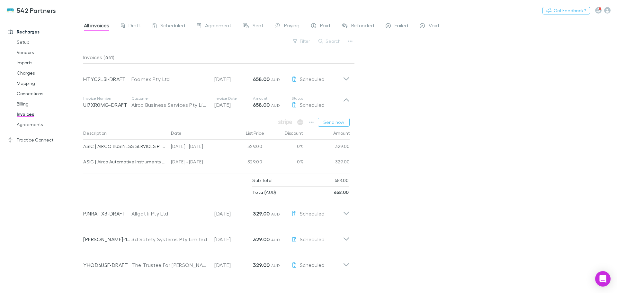
click at [347, 105] on icon at bounding box center [346, 102] width 7 height 13
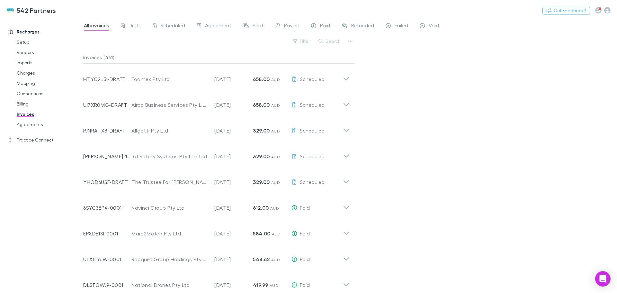
click at [346, 78] on icon at bounding box center [346, 76] width 7 height 13
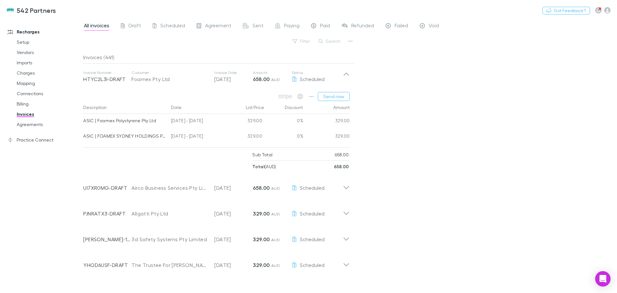
click at [347, 78] on icon at bounding box center [346, 76] width 7 height 13
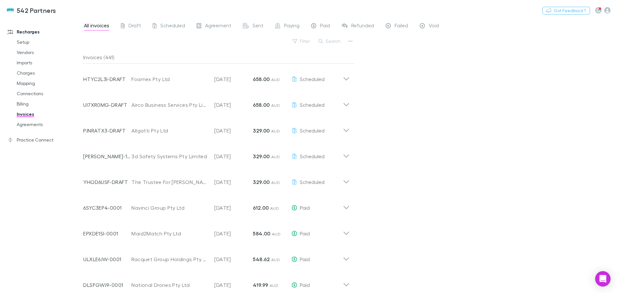
click at [332, 41] on button "Search" at bounding box center [329, 41] width 29 height 8
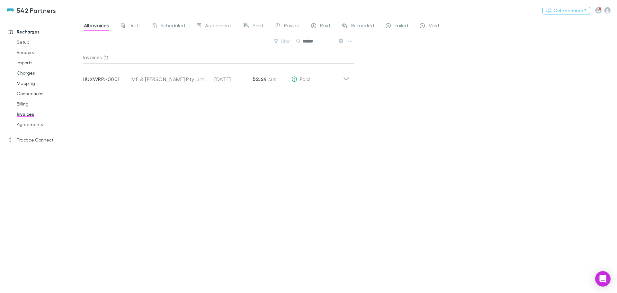
type input "******"
click at [347, 80] on icon at bounding box center [345, 78] width 5 height 3
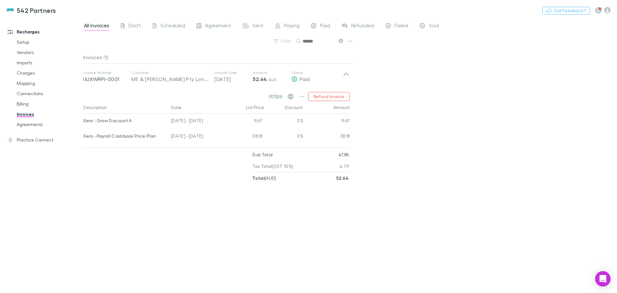
click at [347, 80] on icon at bounding box center [346, 76] width 7 height 13
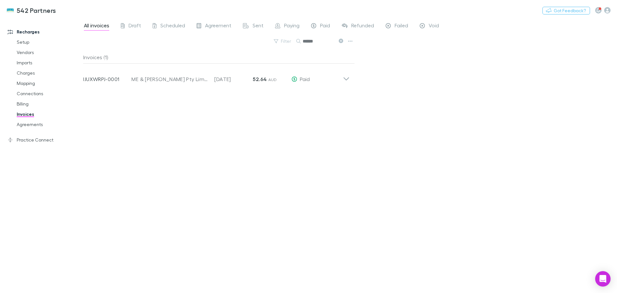
click at [23, 103] on link "Billing" at bounding box center [48, 104] width 76 height 10
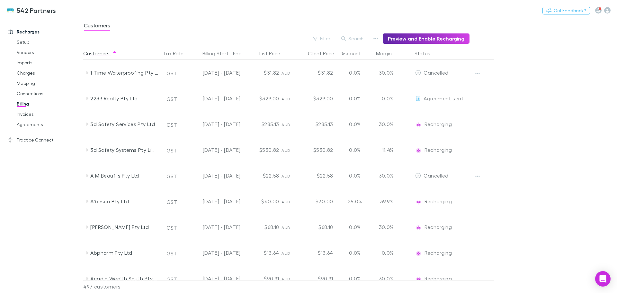
click at [27, 114] on link "Invoices" at bounding box center [48, 114] width 76 height 10
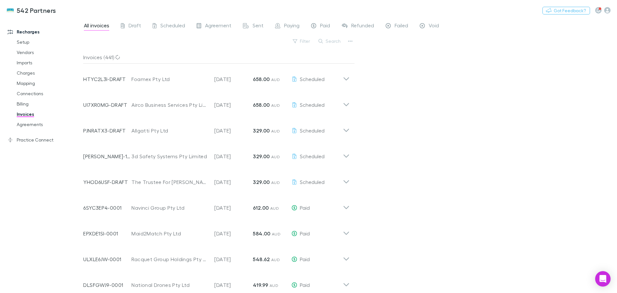
click at [30, 124] on link "Agreements" at bounding box center [48, 124] width 76 height 10
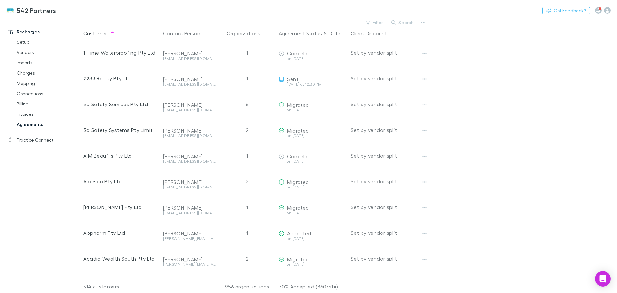
click at [400, 23] on button "Search" at bounding box center [402, 23] width 29 height 8
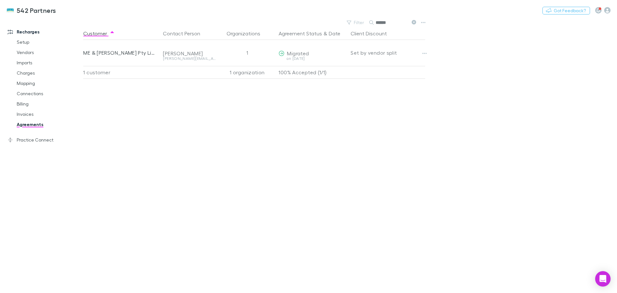
type input "******"
click at [24, 72] on link "Charges" at bounding box center [48, 73] width 76 height 10
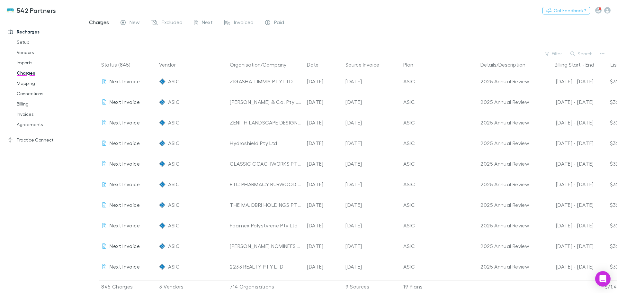
click at [586, 54] on button "Search" at bounding box center [581, 54] width 29 height 8
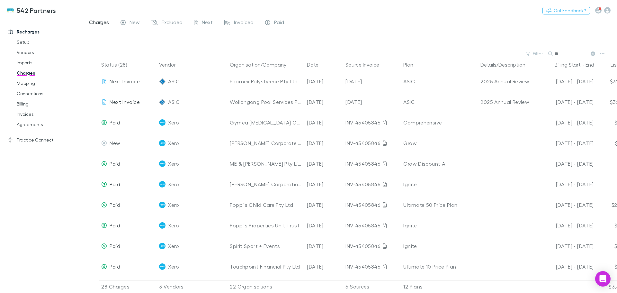
type input "*"
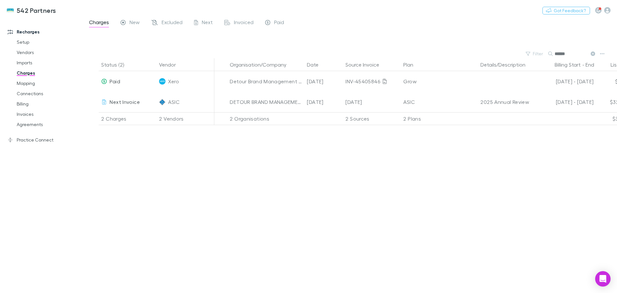
type input "******"
click at [601, 103] on div "$329.00" at bounding box center [612, 102] width 39 height 21
click at [25, 84] on link "Mapping" at bounding box center [48, 83] width 76 height 10
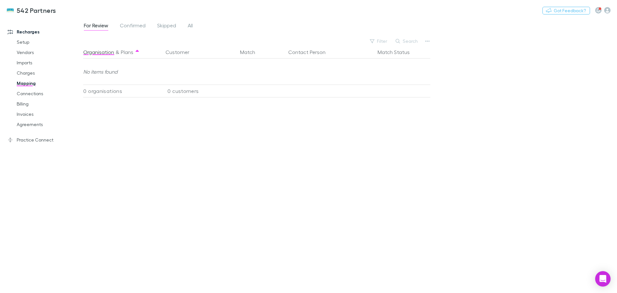
click at [170, 27] on span "Skipped" at bounding box center [166, 26] width 19 height 8
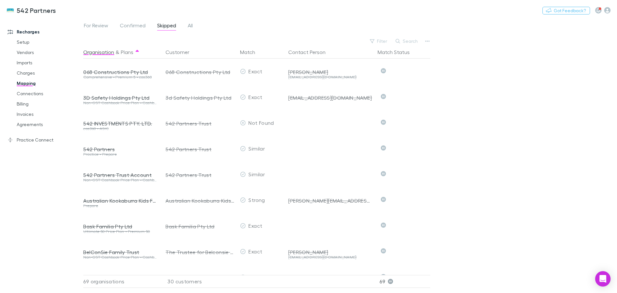
click at [403, 39] on button "Search" at bounding box center [406, 41] width 29 height 8
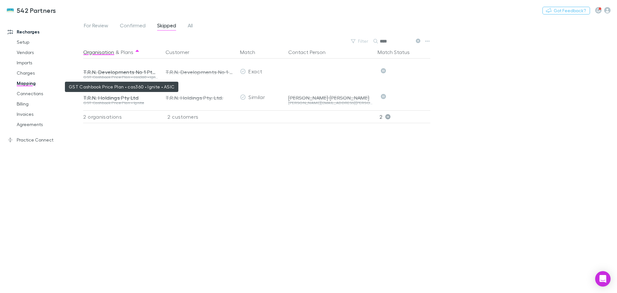
type input "****"
click at [24, 113] on link "Invoices" at bounding box center [48, 114] width 76 height 10
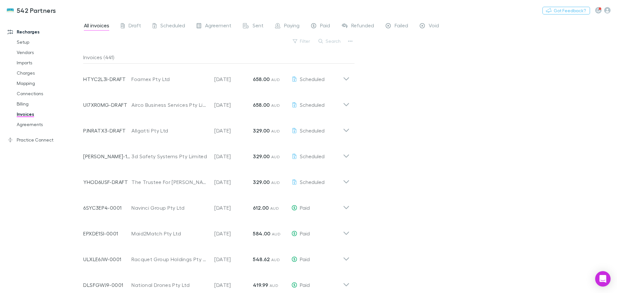
click at [24, 74] on link "Charges" at bounding box center [48, 73] width 76 height 10
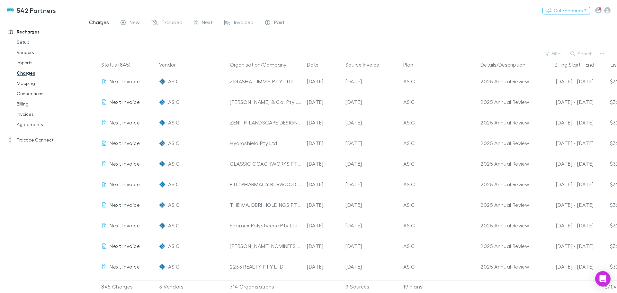
click at [19, 115] on link "Invoices" at bounding box center [48, 114] width 76 height 10
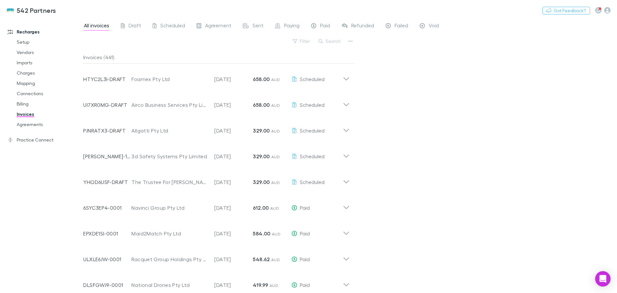
click at [23, 71] on link "Charges" at bounding box center [48, 73] width 76 height 10
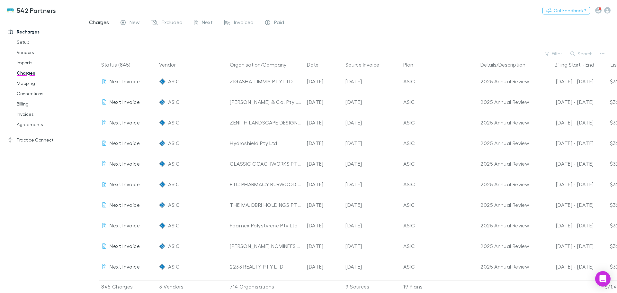
click at [24, 104] on link "Billing" at bounding box center [48, 104] width 76 height 10
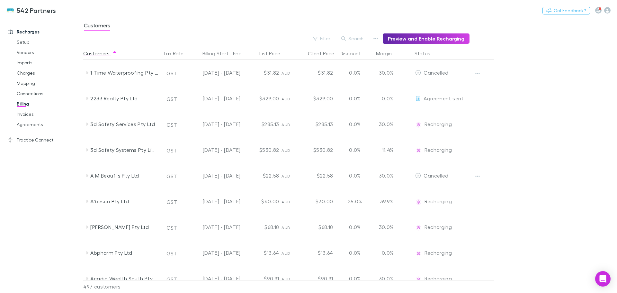
click at [328, 36] on button "Filter" at bounding box center [322, 39] width 24 height 8
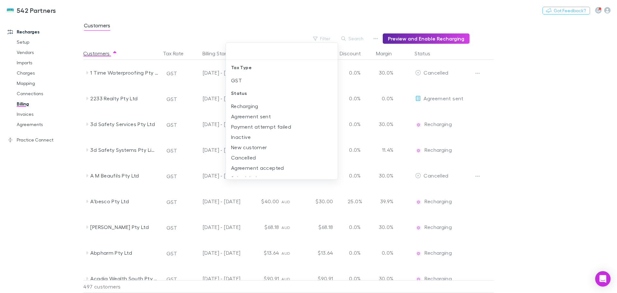
click at [248, 146] on li "New customer" at bounding box center [282, 147] width 112 height 10
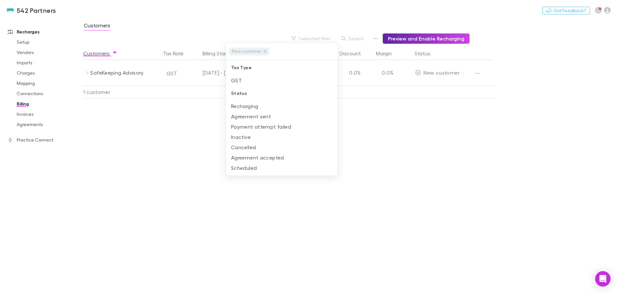
click at [23, 115] on div at bounding box center [308, 146] width 617 height 293
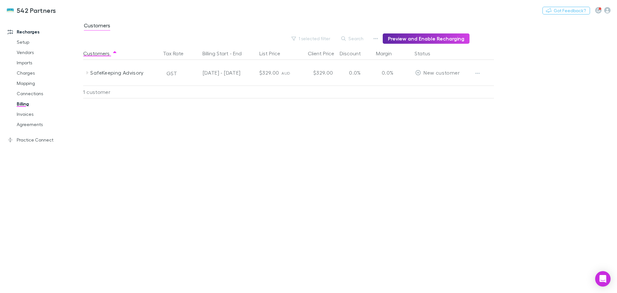
click at [23, 114] on link "Invoices" at bounding box center [48, 114] width 76 height 10
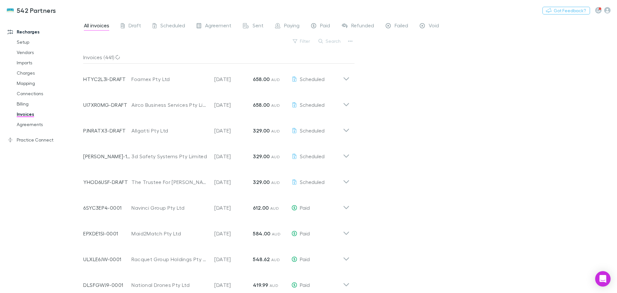
drag, startPoint x: 336, startPoint y: 43, endPoint x: 333, endPoint y: 40, distance: 4.6
click at [336, 43] on button "Search" at bounding box center [329, 41] width 29 height 8
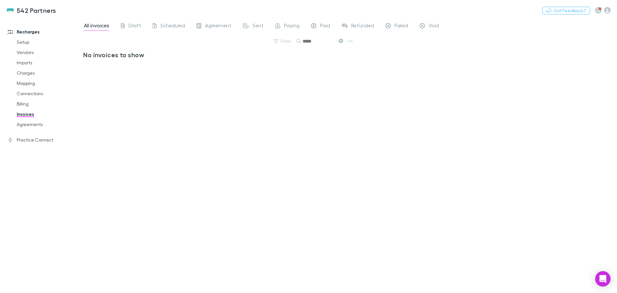
type input "*****"
click at [341, 40] on icon at bounding box center [341, 41] width 4 height 4
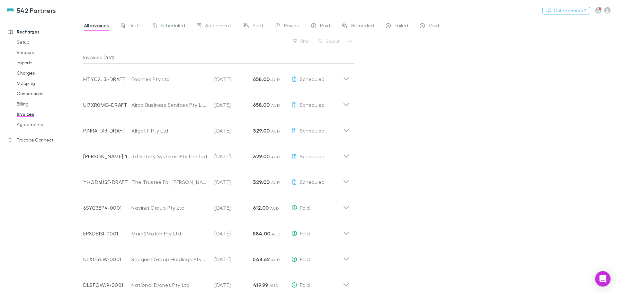
click at [23, 105] on link "Billing" at bounding box center [48, 104] width 76 height 10
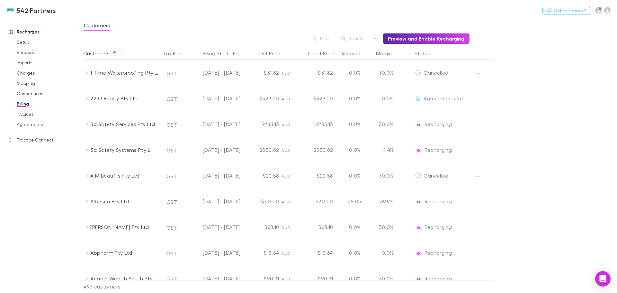
click at [327, 37] on button "Filter" at bounding box center [322, 39] width 24 height 8
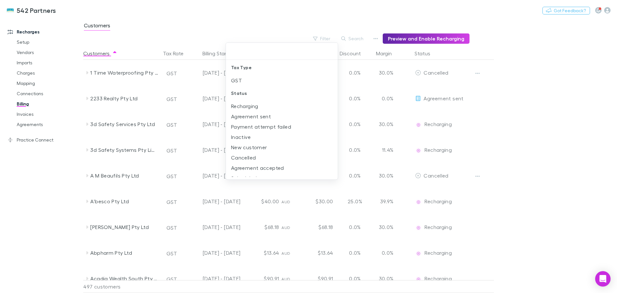
click at [362, 37] on div at bounding box center [308, 146] width 617 height 293
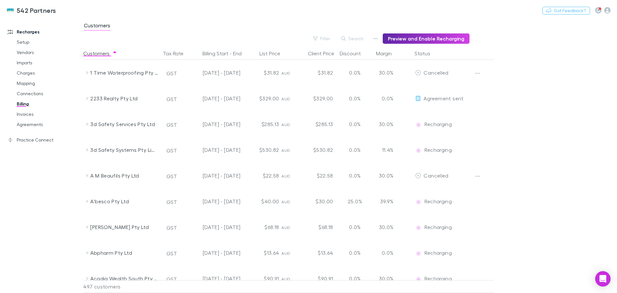
drag, startPoint x: 355, startPoint y: 38, endPoint x: 364, endPoint y: 39, distance: 9.0
click at [355, 38] on button "Search" at bounding box center [352, 39] width 29 height 8
click at [377, 39] on icon "button" at bounding box center [375, 38] width 4 height 5
drag, startPoint x: 261, startPoint y: 23, endPoint x: 267, endPoint y: 22, distance: 5.5
click at [261, 22] on div at bounding box center [308, 146] width 617 height 293
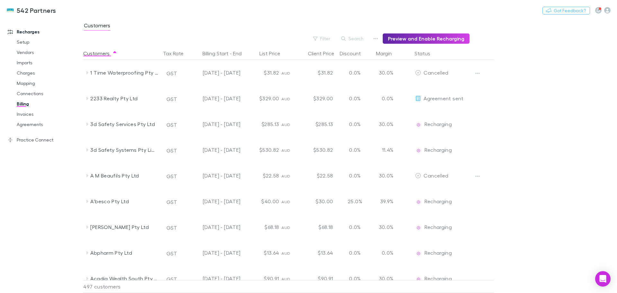
click at [361, 38] on button "Search" at bounding box center [352, 39] width 29 height 8
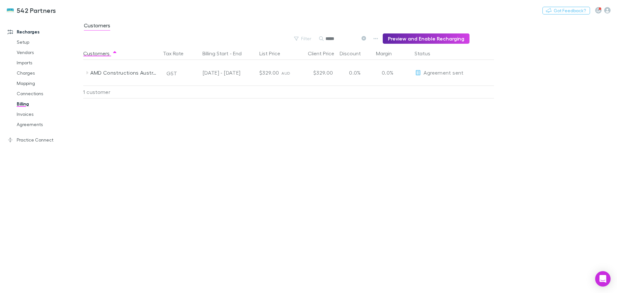
type input "*****"
click at [87, 73] on icon at bounding box center [87, 72] width 2 height 3
click at [25, 122] on link "Agreements" at bounding box center [48, 124] width 76 height 10
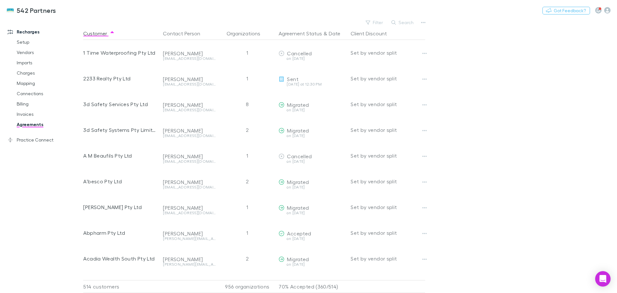
click at [401, 21] on button "Search" at bounding box center [402, 23] width 29 height 8
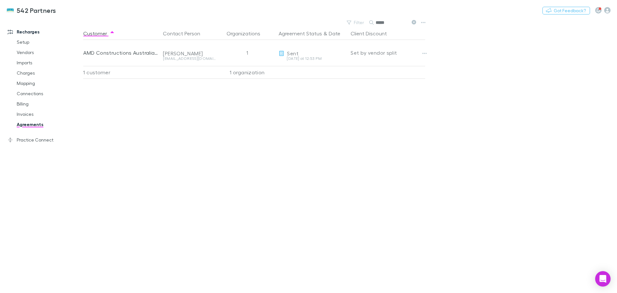
type input "*****"
click at [0, 0] on button "Copy link" at bounding box center [0, 0] width 0 height 0
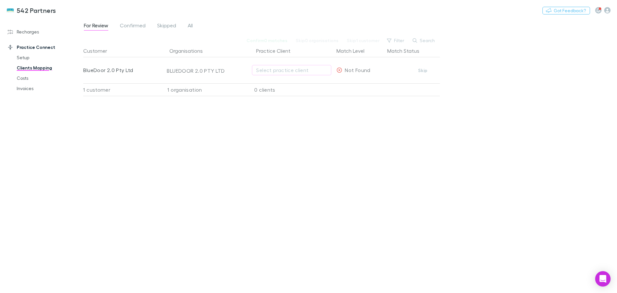
click at [278, 70] on div "Select practice client" at bounding box center [291, 70] width 71 height 8
type input "*****"
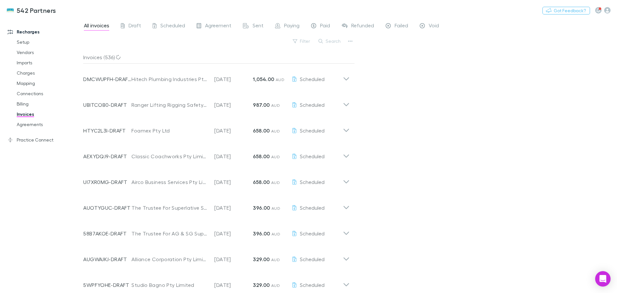
click at [337, 40] on button "Search" at bounding box center [329, 41] width 29 height 8
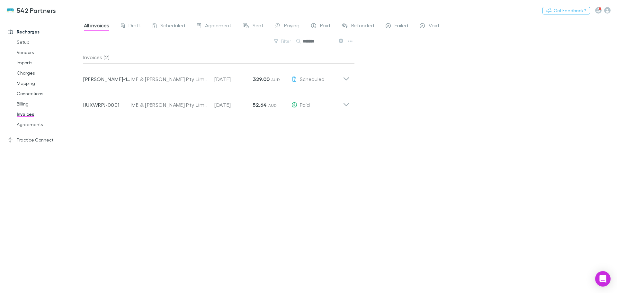
click at [343, 79] on icon at bounding box center [346, 76] width 7 height 13
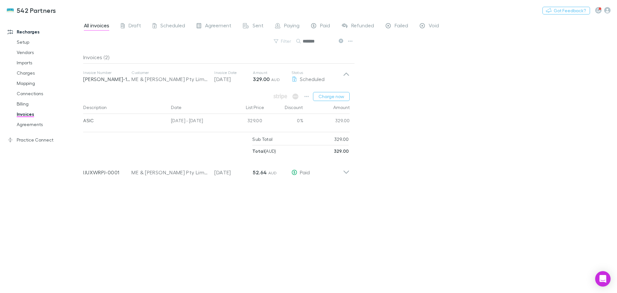
click at [343, 72] on icon at bounding box center [346, 76] width 7 height 13
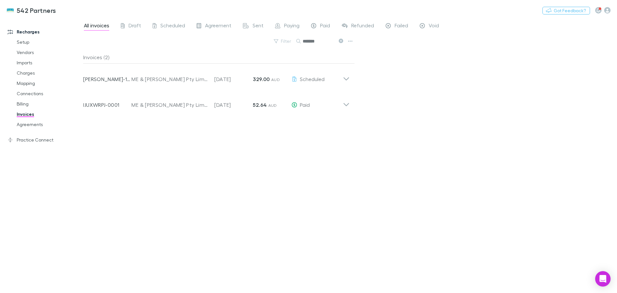
drag, startPoint x: 322, startPoint y: 42, endPoint x: 300, endPoint y: 42, distance: 22.2
click at [300, 42] on div "*******" at bounding box center [320, 41] width 48 height 8
type input "******"
